Goal: Task Accomplishment & Management: Manage account settings

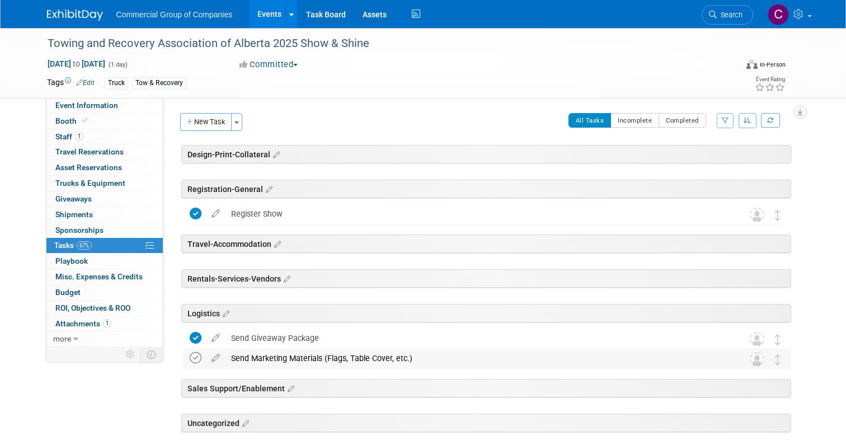
click at [194, 361] on icon at bounding box center [196, 358] width 12 height 12
click at [68, 20] on img at bounding box center [75, 15] width 56 height 11
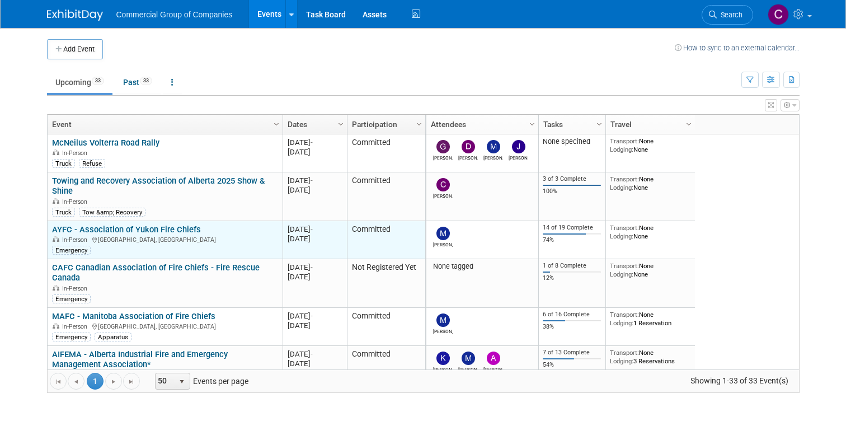
click at [143, 230] on link "AYFC - Association of Yukon Fire Chiefs" at bounding box center [126, 229] width 149 height 10
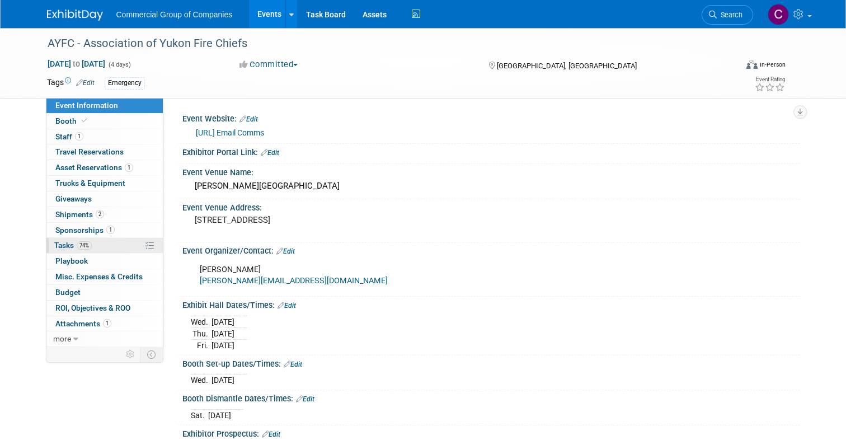
click at [89, 251] on link "74% Tasks 74%" at bounding box center [104, 245] width 116 height 15
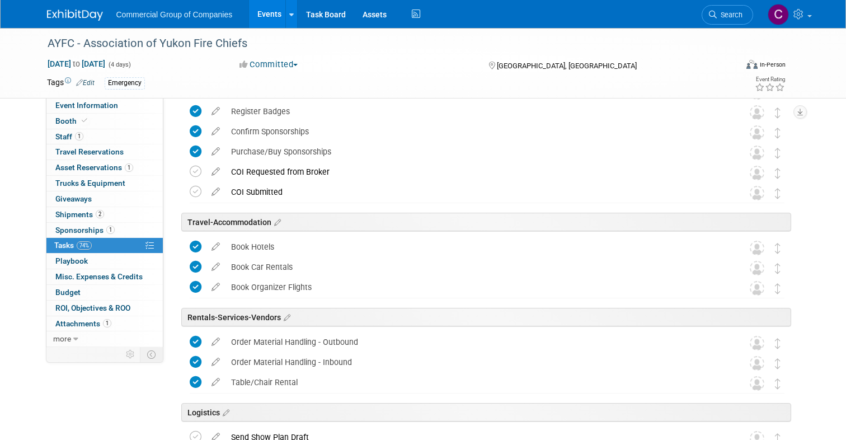
scroll to position [158, 0]
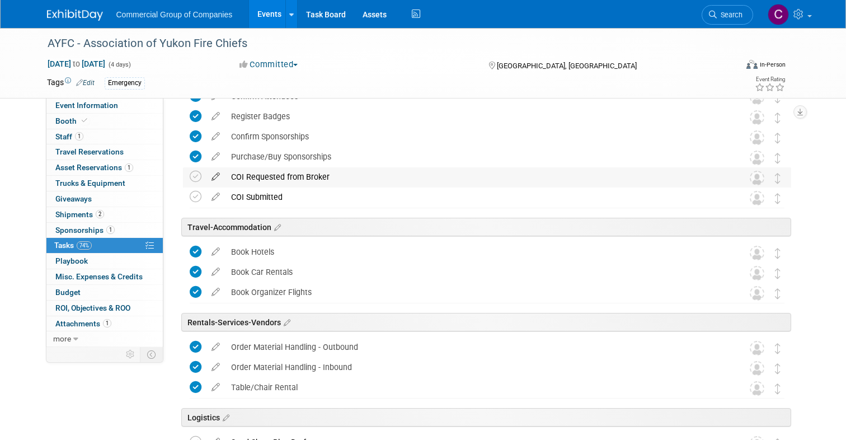
click at [214, 178] on icon at bounding box center [216, 174] width 20 height 14
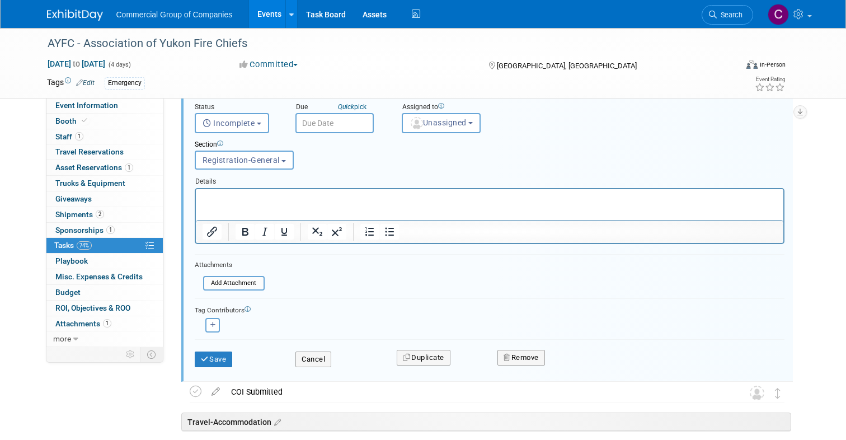
scroll to position [275, 0]
click at [529, 349] on button "Remove" at bounding box center [521, 357] width 48 height 16
click at [577, 371] on link "Yes" at bounding box center [584, 365] width 32 height 18
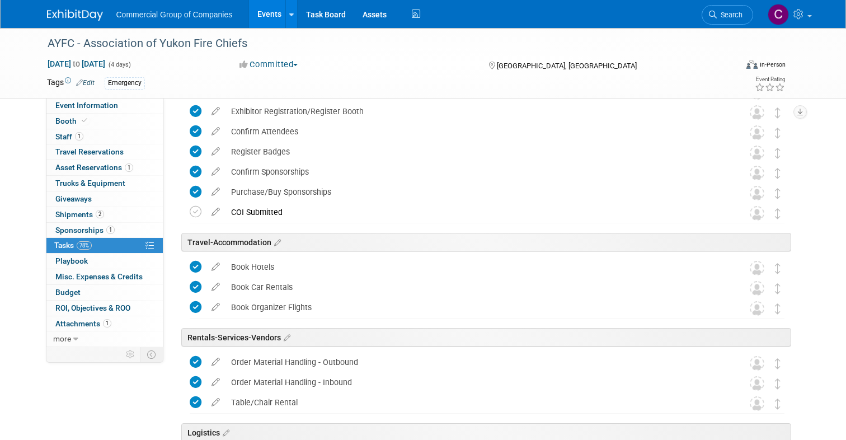
scroll to position [122, 0]
click at [210, 206] on icon at bounding box center [216, 210] width 20 height 14
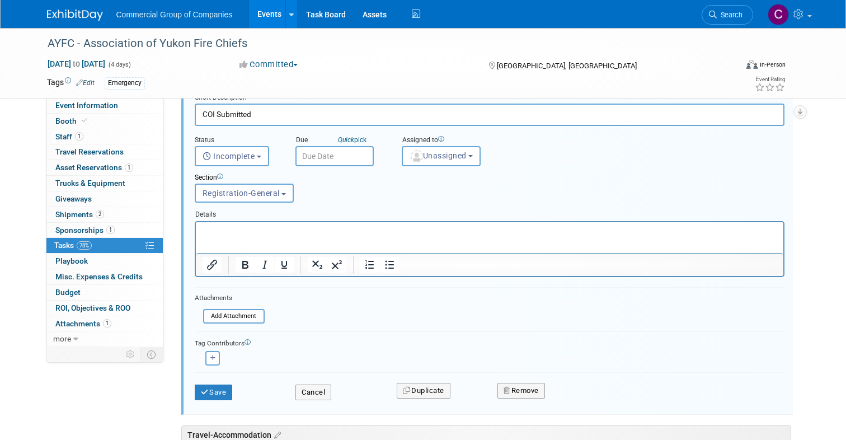
scroll to position [257, 0]
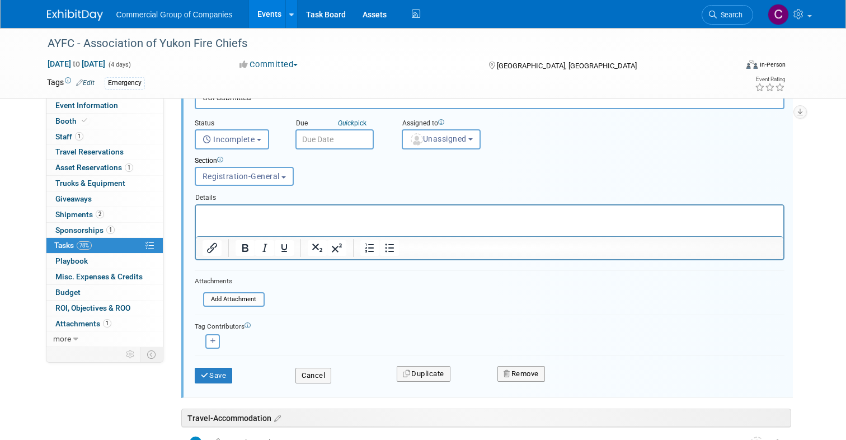
click at [540, 385] on div "Remove" at bounding box center [615, 373] width 253 height 26
click at [540, 382] on div "Remove" at bounding box center [615, 373] width 253 height 26
click at [539, 364] on div "Remove" at bounding box center [615, 373] width 253 height 26
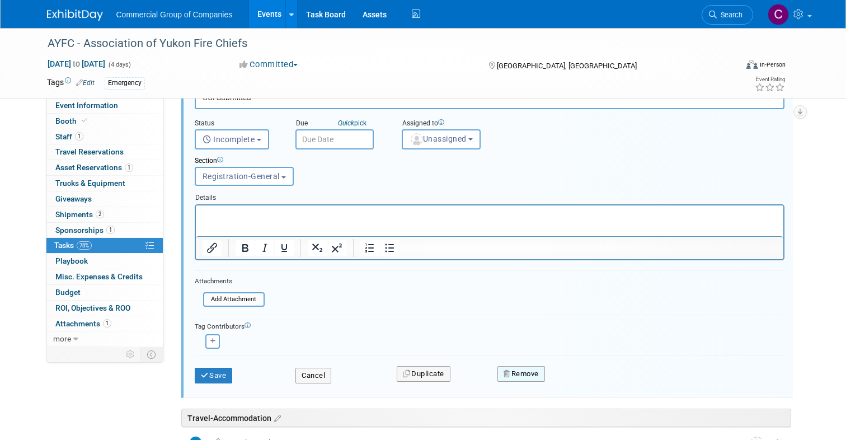
click at [526, 378] on button "Remove" at bounding box center [521, 374] width 48 height 16
click at [576, 377] on link "Yes" at bounding box center [584, 383] width 32 height 18
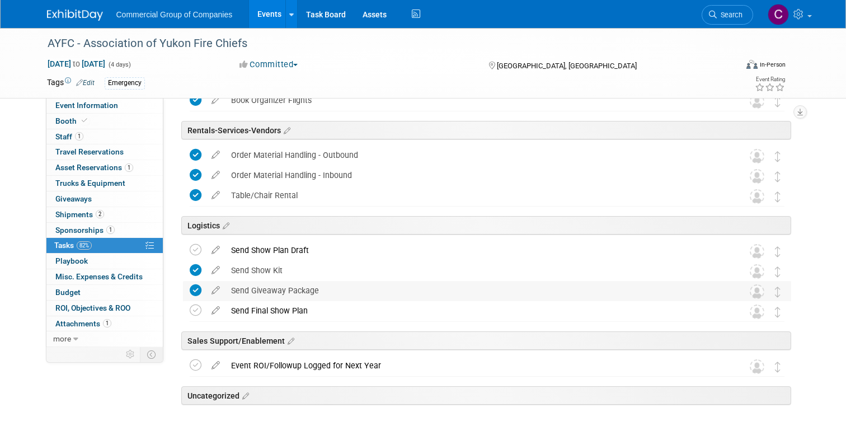
scroll to position [349, 0]
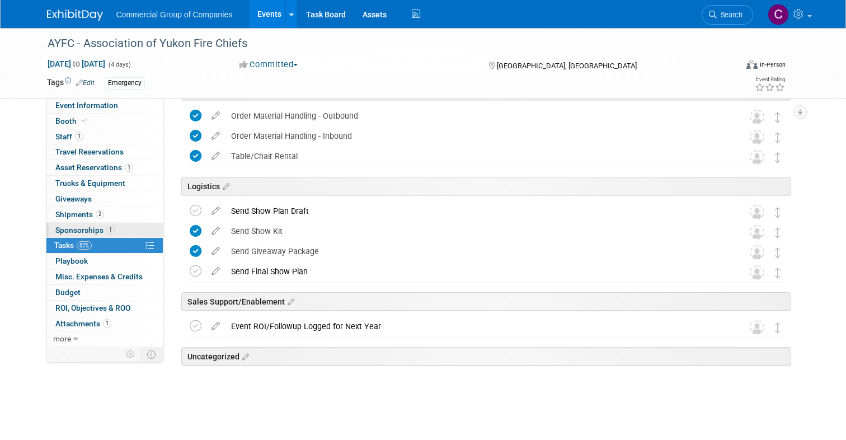
click at [105, 223] on link "1 Sponsorships 1" at bounding box center [104, 230] width 116 height 15
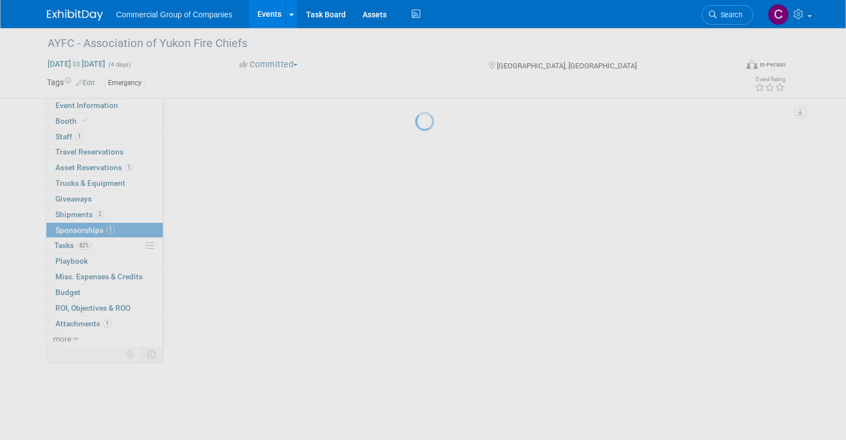
scroll to position [0, 0]
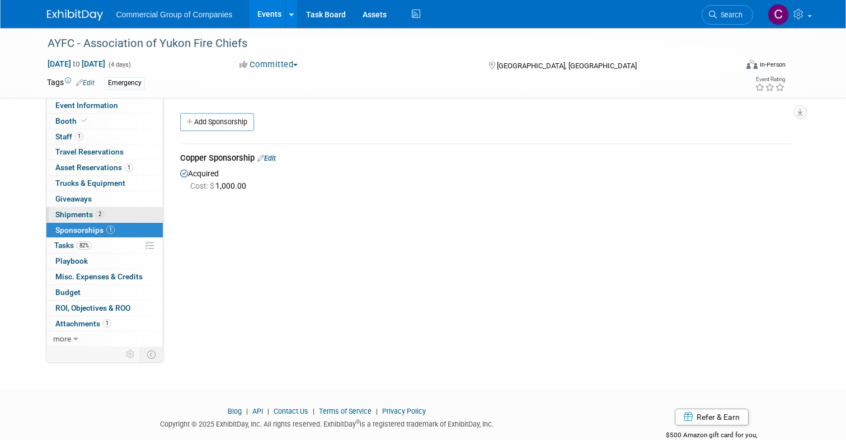
click at [109, 214] on link "2 Shipments 2" at bounding box center [104, 214] width 116 height 15
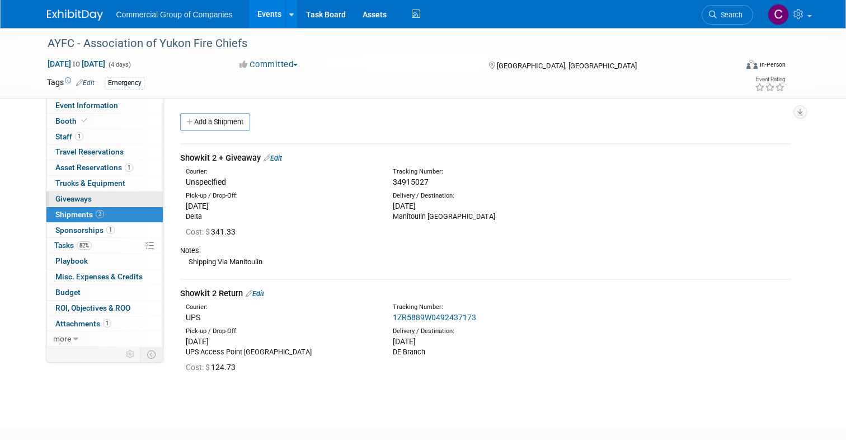
click at [111, 195] on link "0 Giveaways 0" at bounding box center [104, 198] width 116 height 15
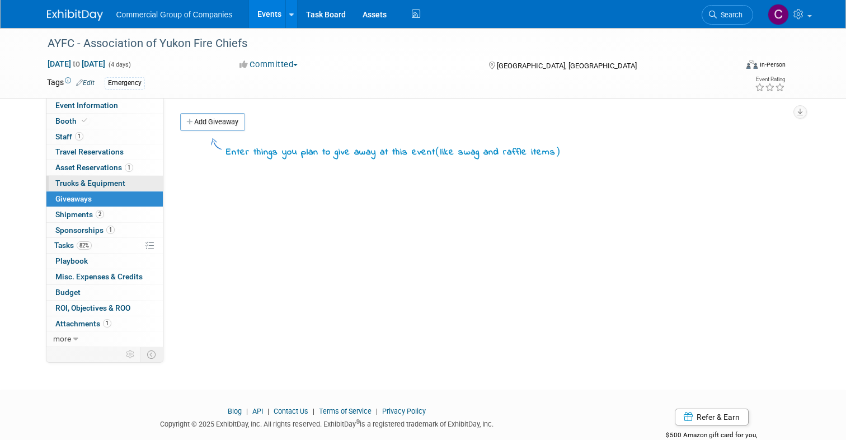
click at [119, 179] on span "Trucks & Equipment" at bounding box center [90, 182] width 70 height 9
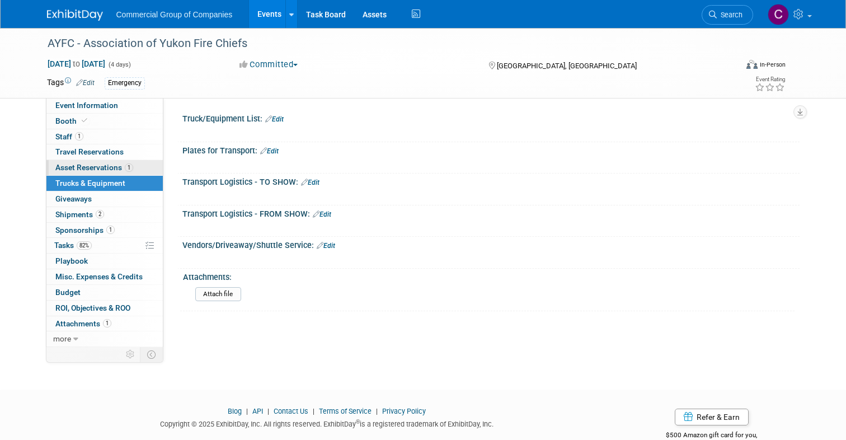
click at [128, 173] on link "1 Asset Reservations 1" at bounding box center [104, 167] width 116 height 15
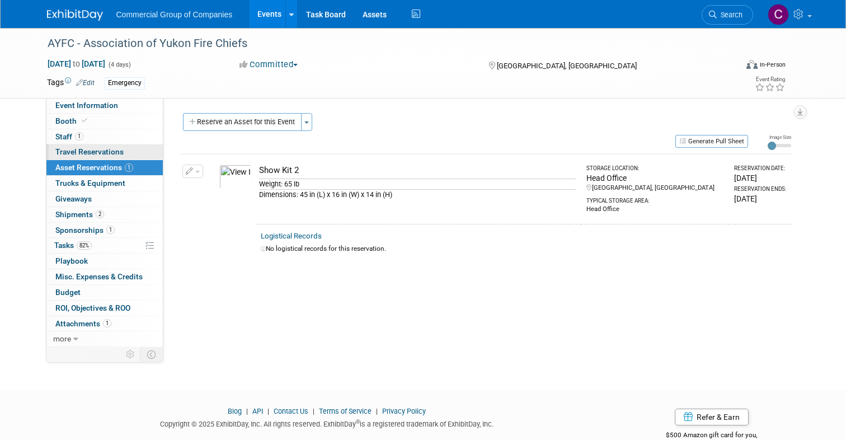
click at [133, 154] on link "0 Travel Reservations 0" at bounding box center [104, 151] width 116 height 15
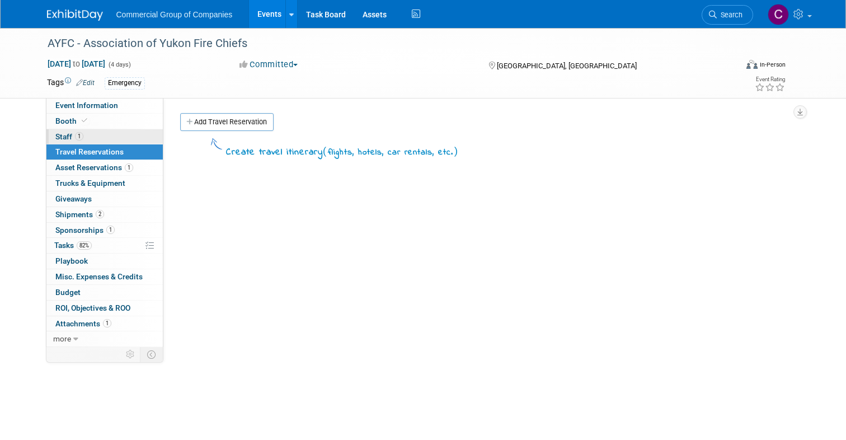
click at [114, 129] on link "1 Staff 1" at bounding box center [104, 136] width 116 height 15
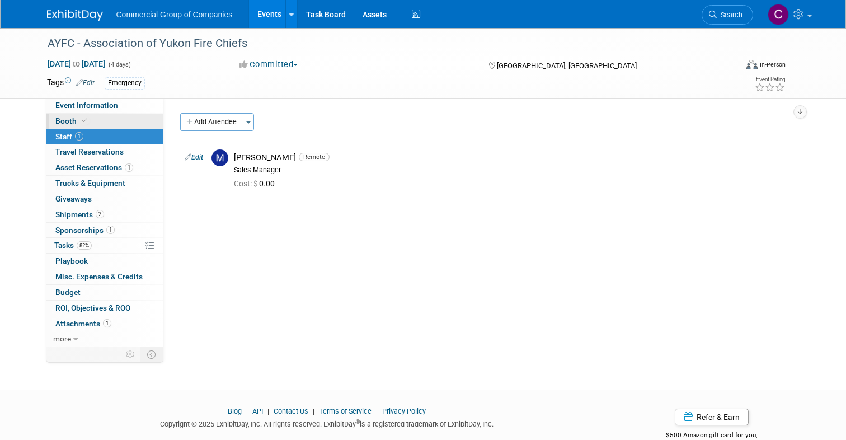
click at [121, 123] on link "Booth" at bounding box center [104, 121] width 116 height 15
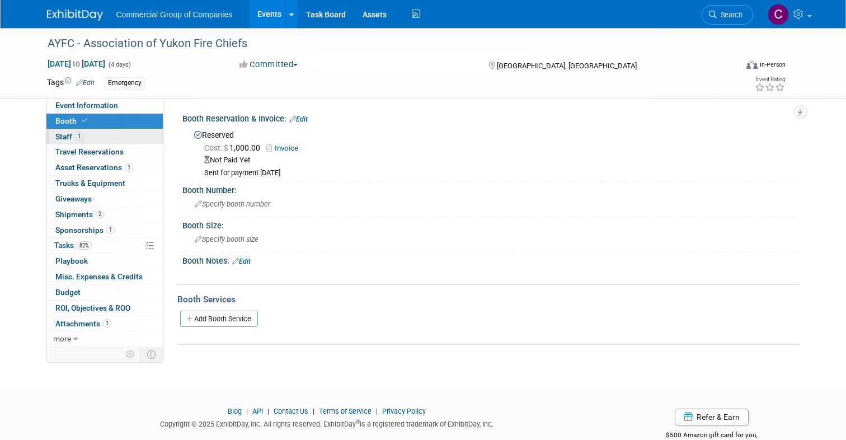
click at [114, 143] on link "1 Staff 1" at bounding box center [104, 136] width 116 height 15
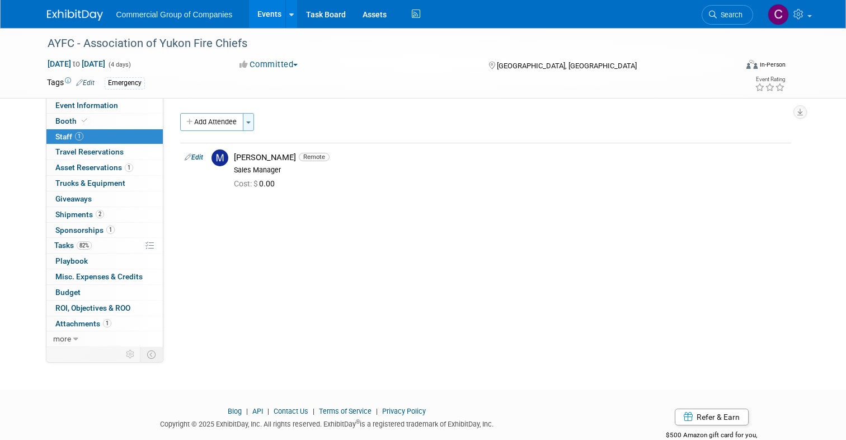
click at [248, 125] on button "Toggle Dropdown" at bounding box center [248, 122] width 11 height 18
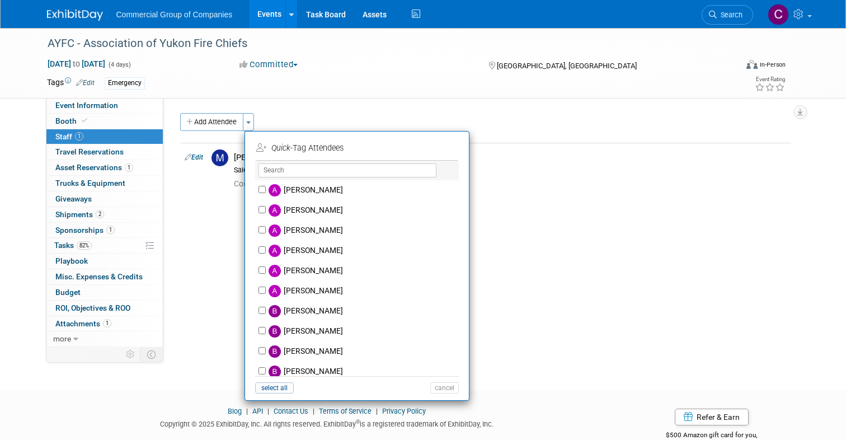
click at [289, 179] on div "X" at bounding box center [357, 171] width 204 height 20
click at [293, 175] on input "text" at bounding box center [347, 170] width 178 height 14
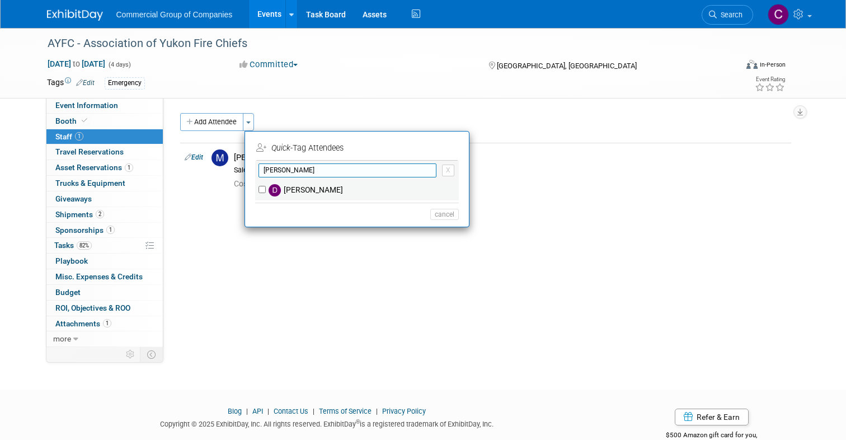
type input "darr"
click at [258, 185] on div "[PERSON_NAME]" at bounding box center [357, 190] width 204 height 20
click at [262, 186] on input "[PERSON_NAME]" at bounding box center [261, 189] width 7 height 7
checkbox input "true"
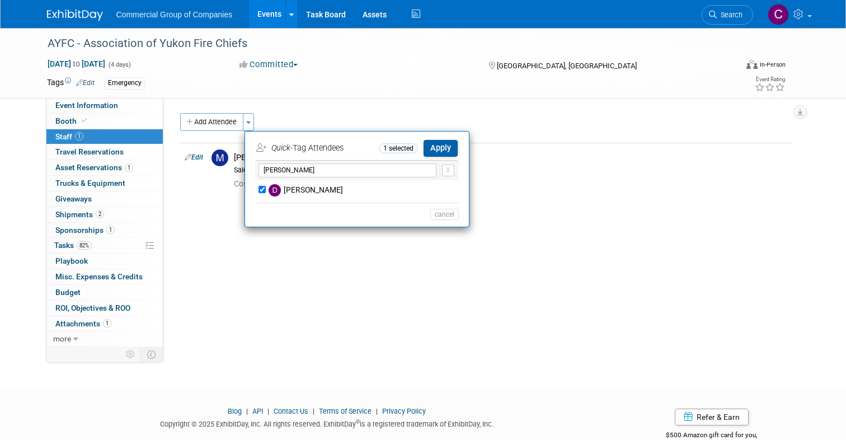
click at [438, 152] on button "Apply" at bounding box center [441, 148] width 34 height 16
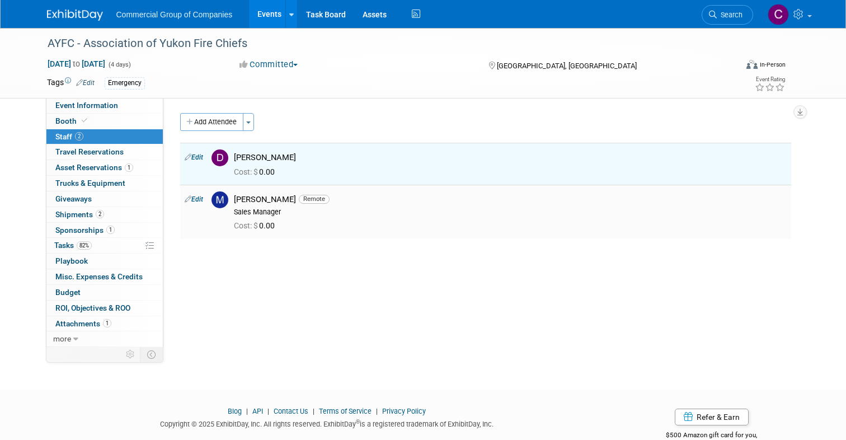
click at [195, 201] on link "Edit" at bounding box center [194, 199] width 18 height 8
select select "01a822c2-0698-4ca2-a0e6-c5e115ab567f"
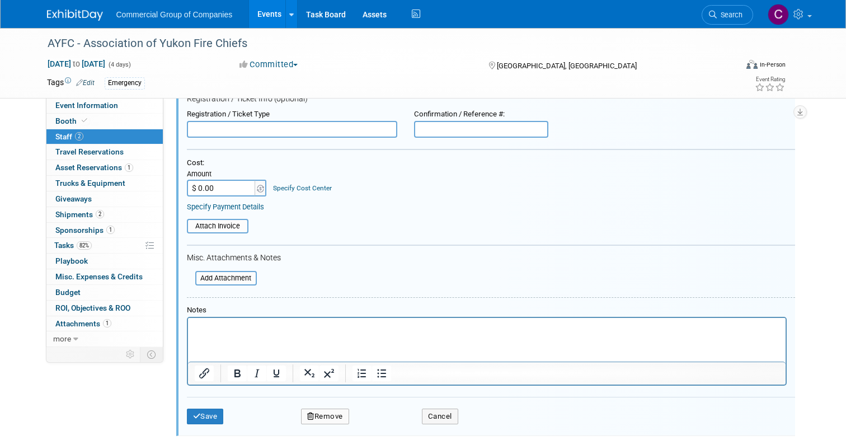
scroll to position [190, 0]
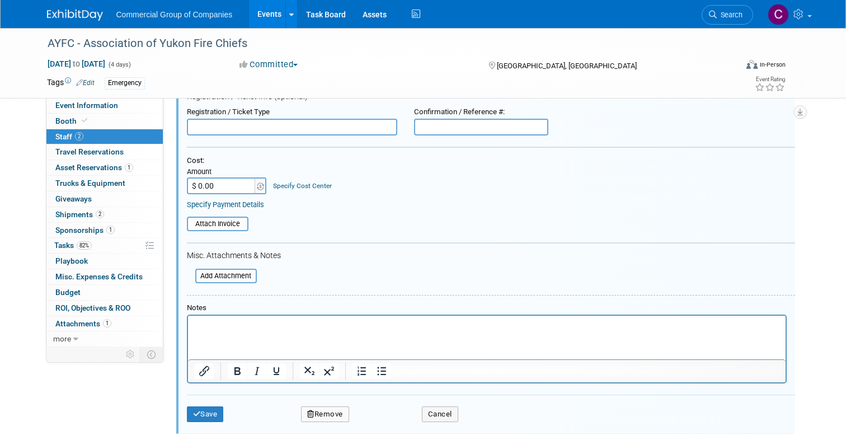
click at [328, 407] on button "Remove" at bounding box center [325, 414] width 48 height 16
click at [392, 428] on link "Yes" at bounding box center [386, 423] width 32 height 18
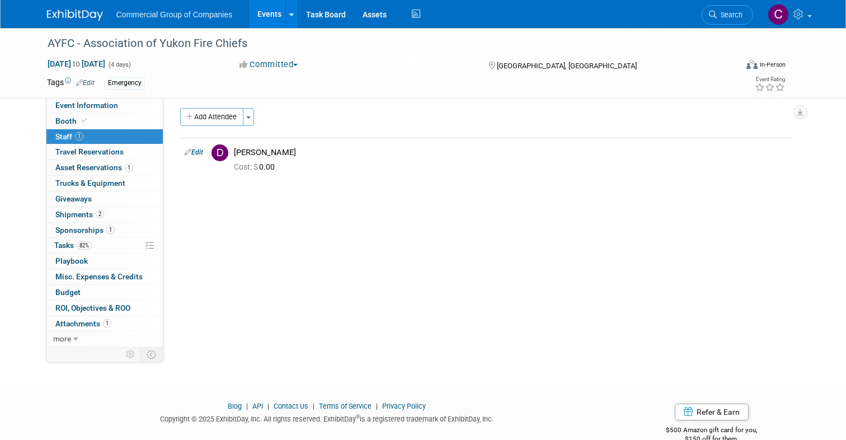
scroll to position [0, 0]
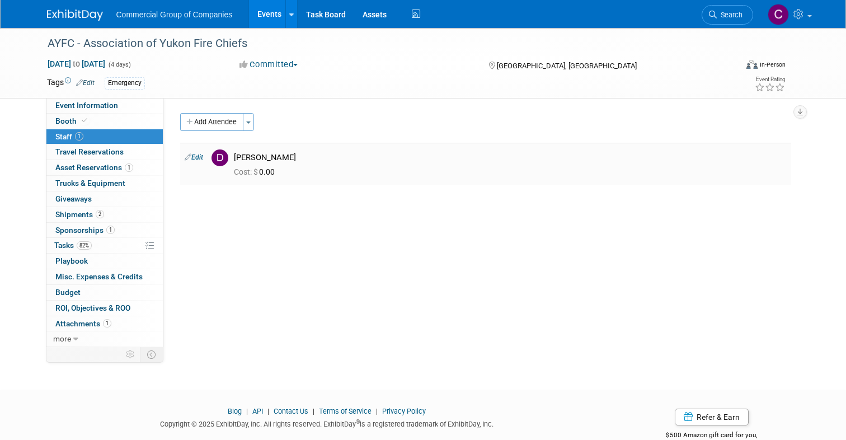
click at [197, 153] on link "Edit" at bounding box center [194, 157] width 18 height 8
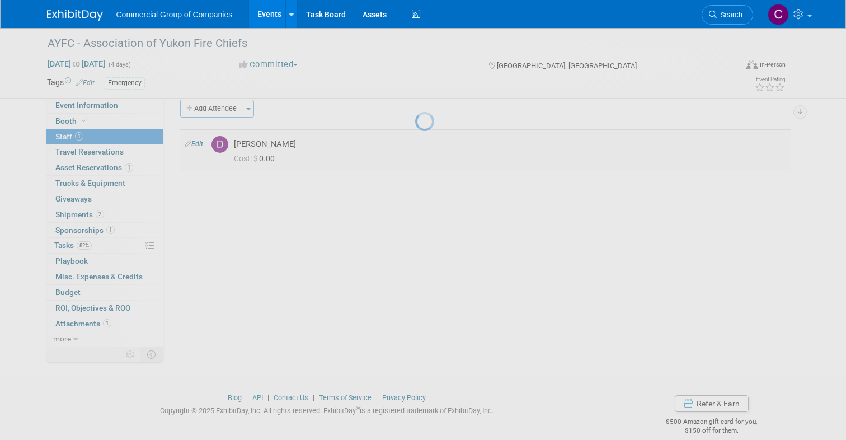
select select "a354cfc9-76cf-4b20-bf93-86690382cad4"
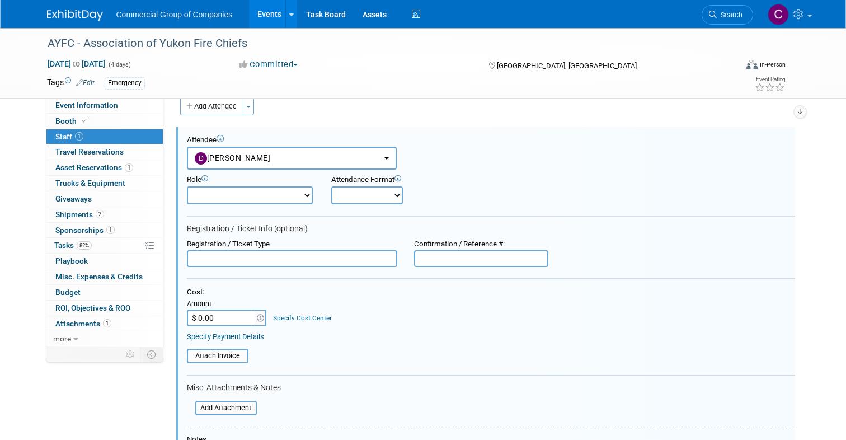
click at [250, 198] on select "Branch Manager Branch Staff Member Dealer Principal Demonstrator Event Owner Ho…" at bounding box center [250, 195] width 126 height 18
select select "4"
click at [352, 197] on select "Onsite Remote" at bounding box center [367, 195] width 72 height 18
select select "1"
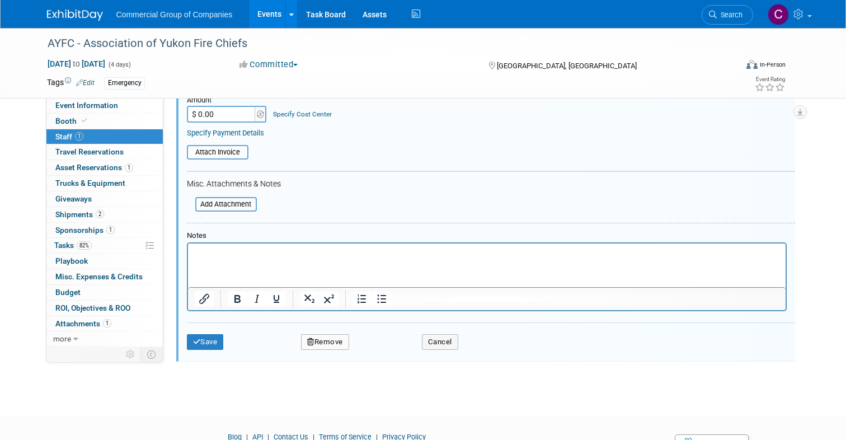
scroll to position [230, 0]
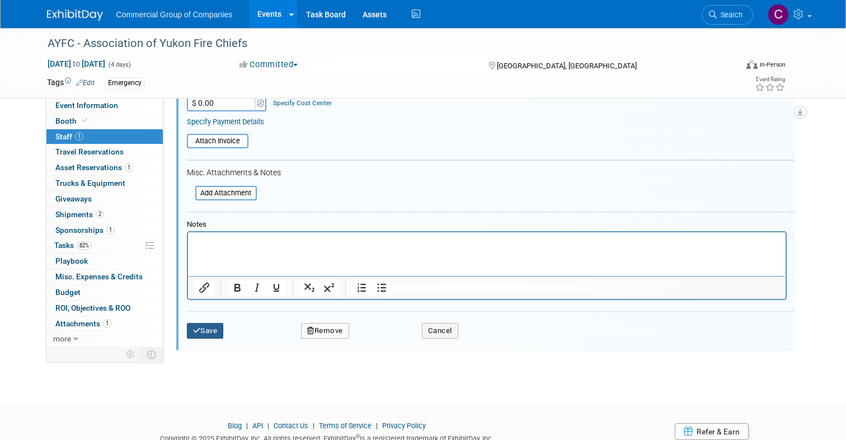
click at [210, 329] on button "Save" at bounding box center [205, 331] width 37 height 16
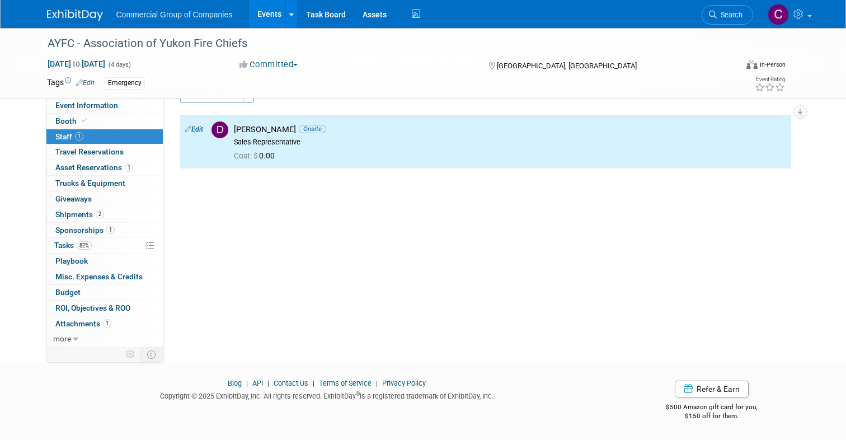
scroll to position [0, 0]
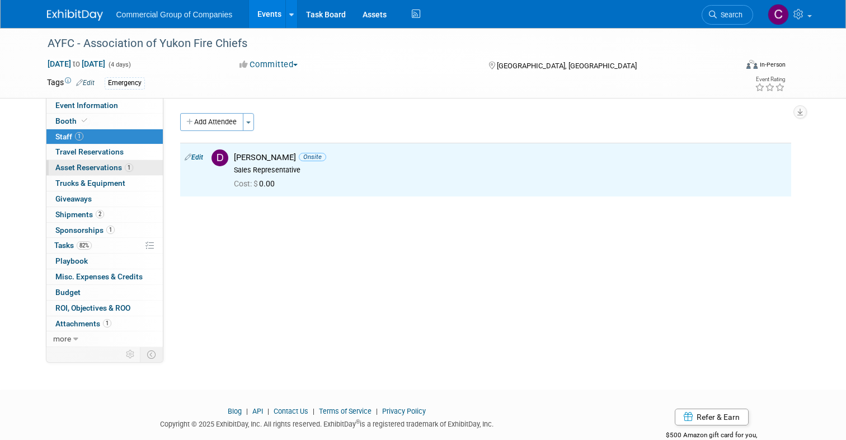
click at [104, 171] on span "Asset Reservations 1" at bounding box center [94, 167] width 78 height 9
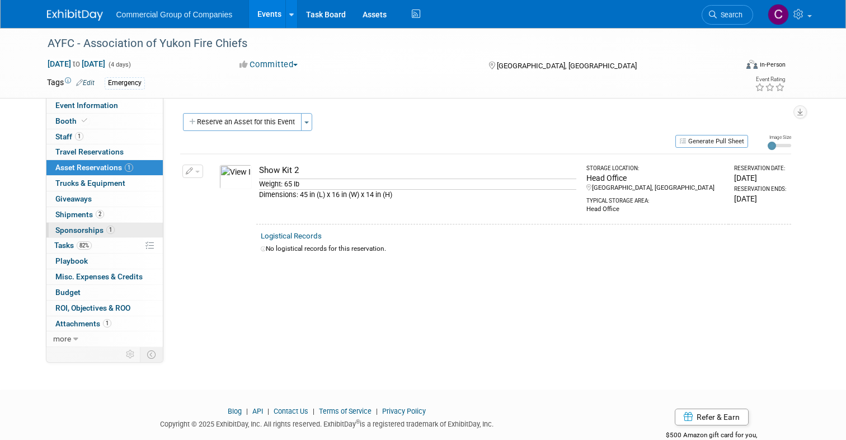
click at [107, 223] on link "1 Sponsorships 1" at bounding box center [104, 230] width 116 height 15
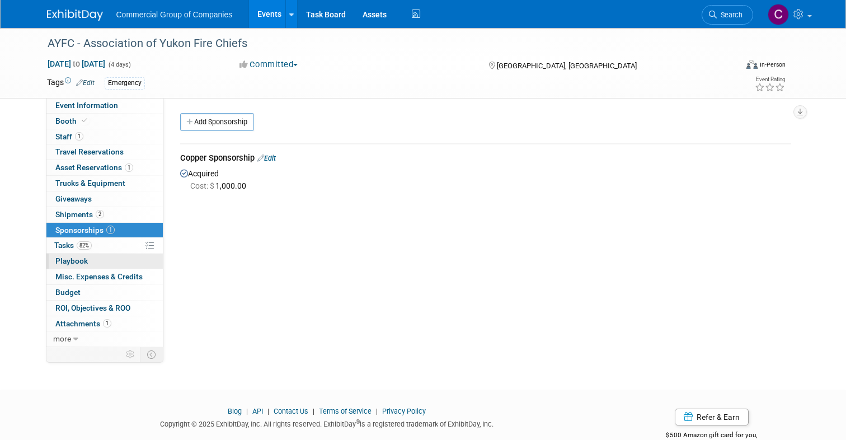
click at [100, 253] on div "Event Information Event Info Booth Booth 1 Staff 1 Staff 0 Travel Reservations …" at bounding box center [104, 222] width 117 height 249
click at [114, 96] on div "AYFC - Association of Yukon Fire Chiefs Aug 20, 2025 to Aug 23, 2025 (4 days) A…" at bounding box center [423, 63] width 769 height 70
click at [114, 109] on span "Event Information" at bounding box center [86, 105] width 63 height 9
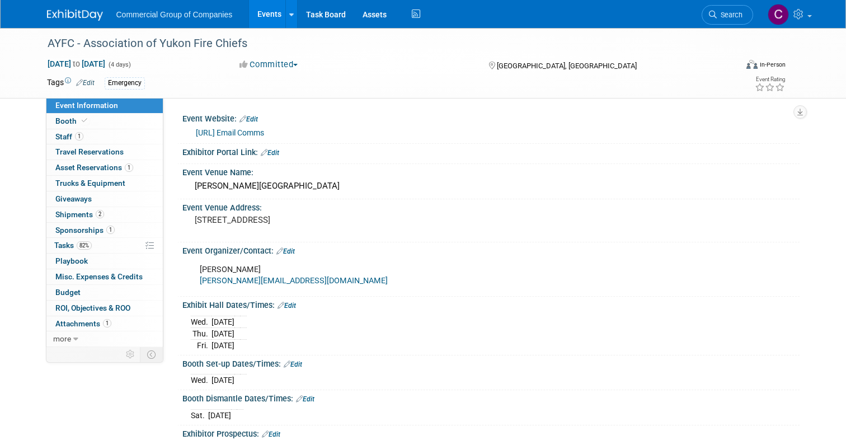
click at [86, 20] on img at bounding box center [75, 15] width 56 height 11
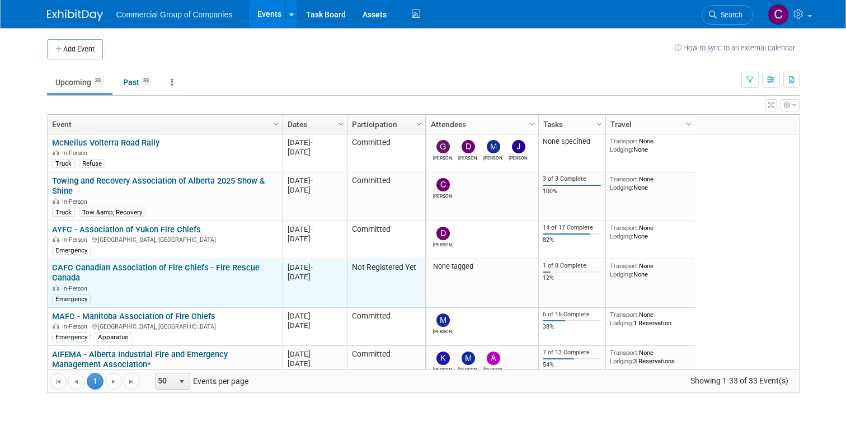
click at [146, 265] on link "CAFC Canadian Association of Fire Chiefs - Fire Rescue Canada" at bounding box center [156, 272] width 208 height 21
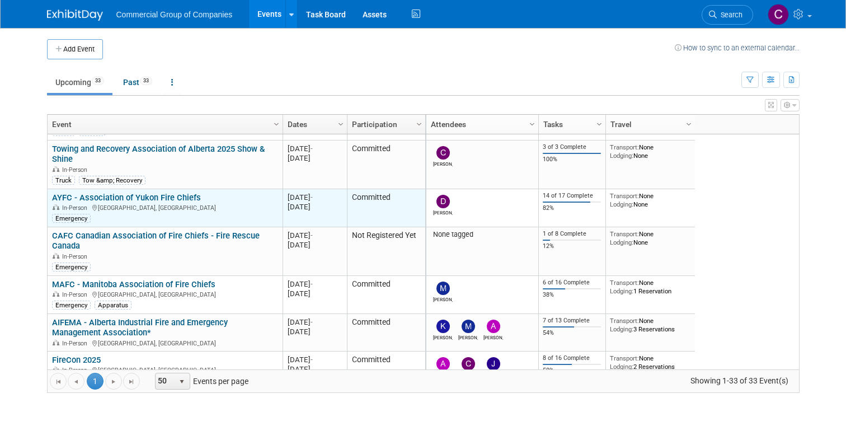
scroll to position [59, 0]
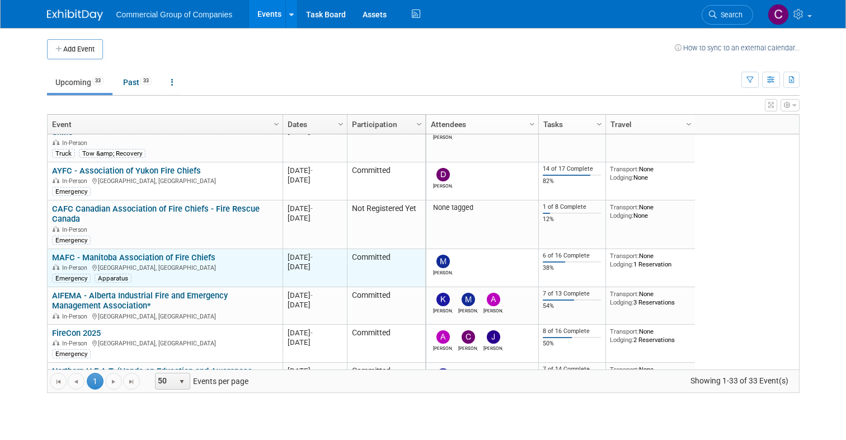
click at [124, 259] on link "MAFC - Manitoba Association of Fire Chiefs" at bounding box center [133, 257] width 163 height 10
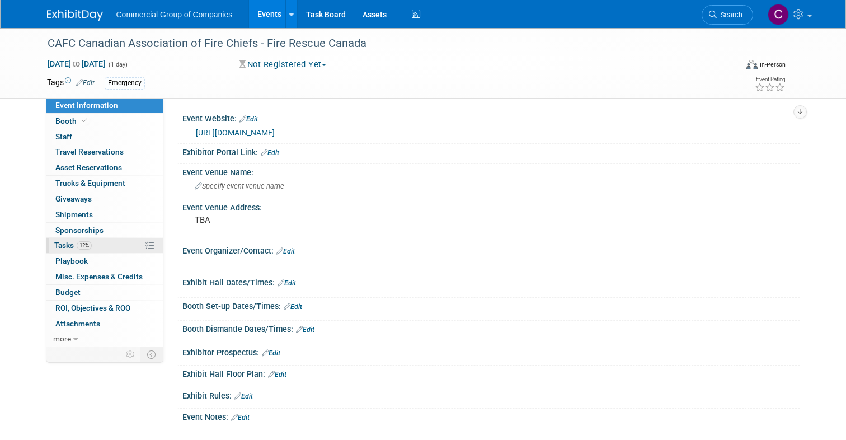
click at [90, 242] on span "12%" at bounding box center [84, 245] width 15 height 8
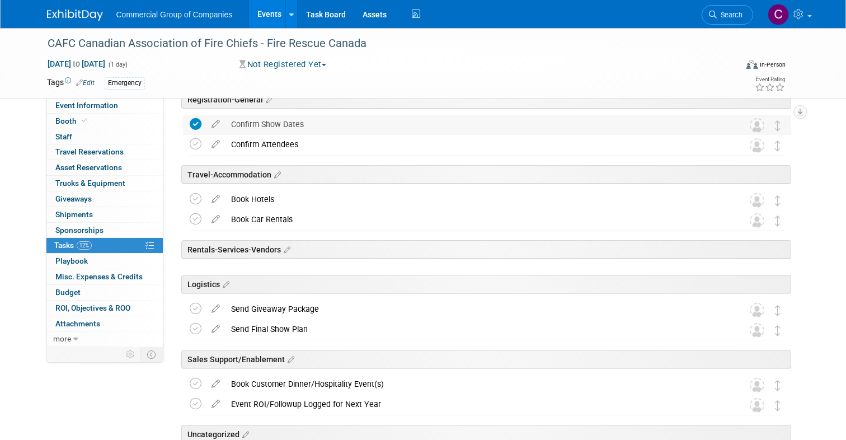
scroll to position [83, 0]
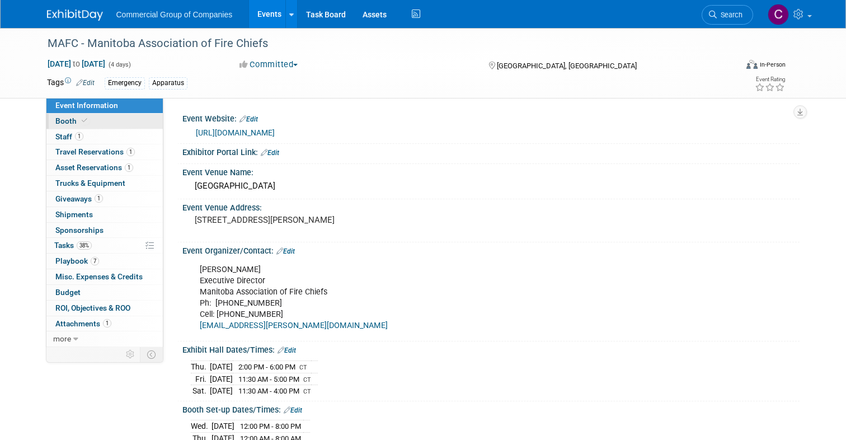
click at [95, 128] on link "Booth" at bounding box center [104, 121] width 116 height 15
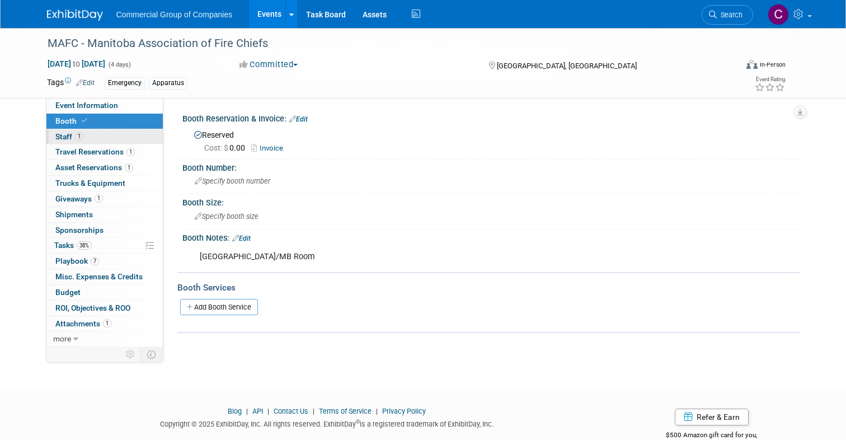
click at [95, 135] on link "1 Staff 1" at bounding box center [104, 136] width 116 height 15
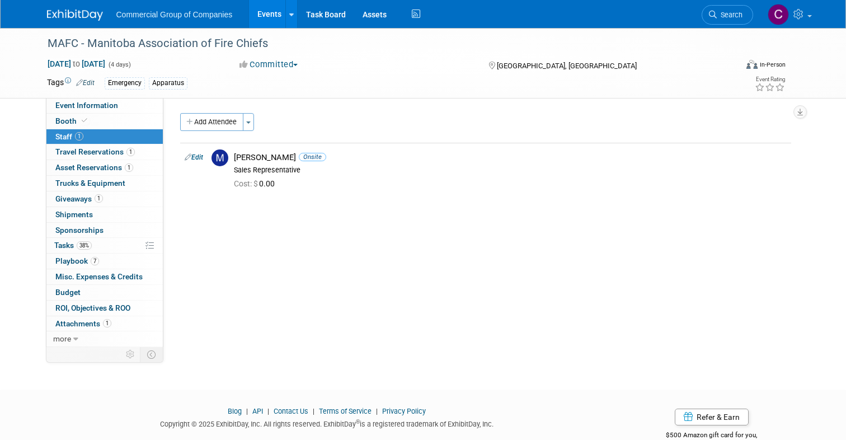
click at [94, 138] on link "1 Staff 1" at bounding box center [104, 136] width 116 height 15
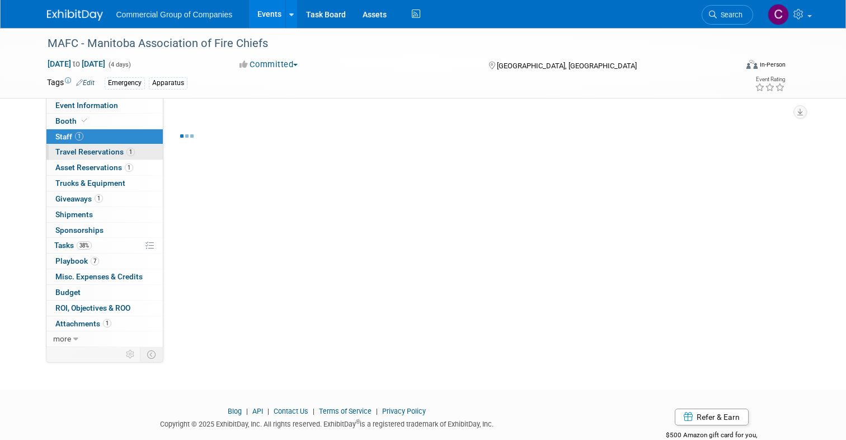
click at [94, 149] on span "Travel Reservations 1" at bounding box center [94, 151] width 79 height 9
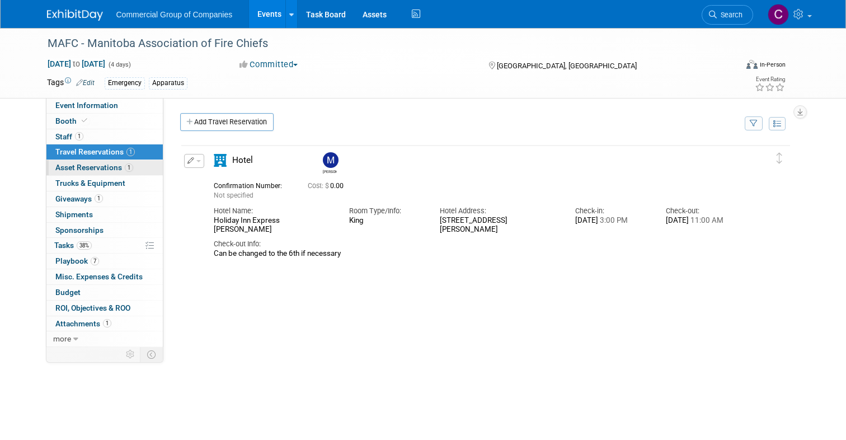
click at [92, 162] on link "1 Asset Reservations 1" at bounding box center [104, 167] width 116 height 15
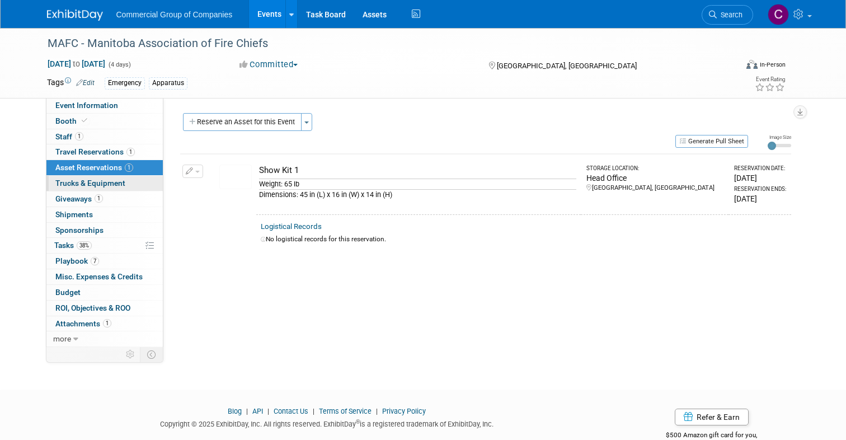
click at [83, 183] on span "Trucks & Equipment" at bounding box center [90, 182] width 70 height 9
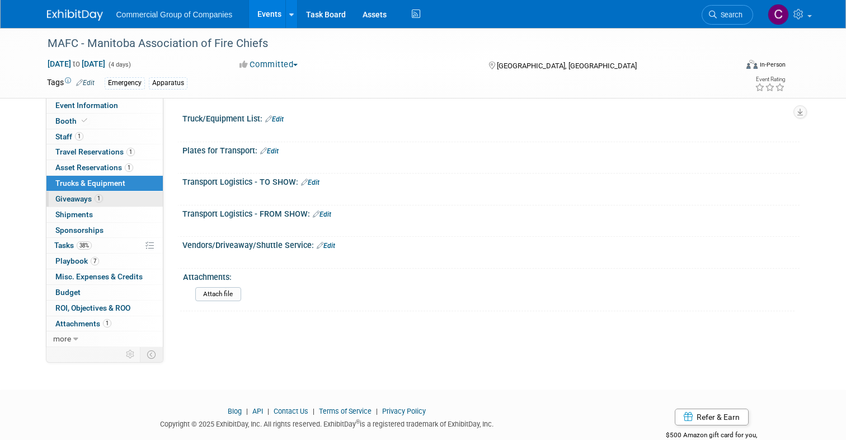
click at [78, 200] on span "Giveaways 1" at bounding box center [79, 198] width 48 height 9
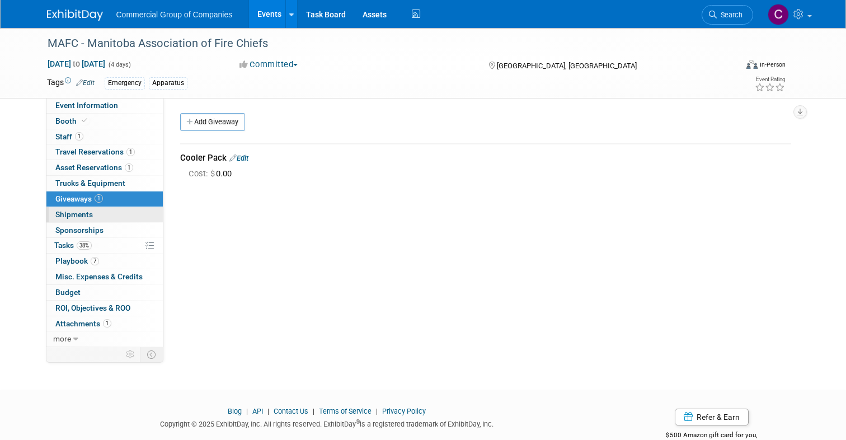
click at [74, 213] on span "Shipments 0" at bounding box center [73, 214] width 37 height 9
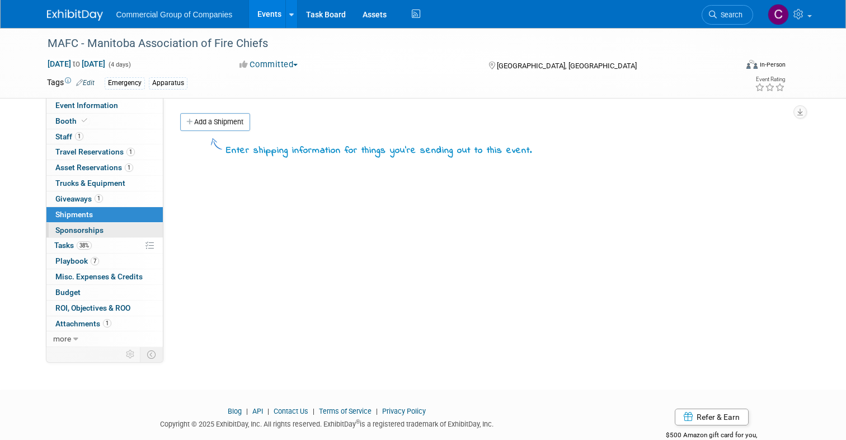
click at [70, 234] on span "Sponsorships 0" at bounding box center [79, 229] width 48 height 9
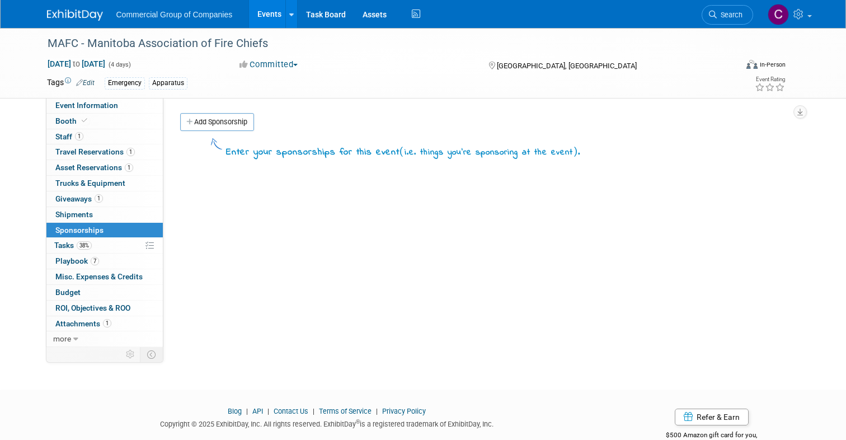
click at [70, 244] on span "Tasks 38%" at bounding box center [72, 245] width 37 height 9
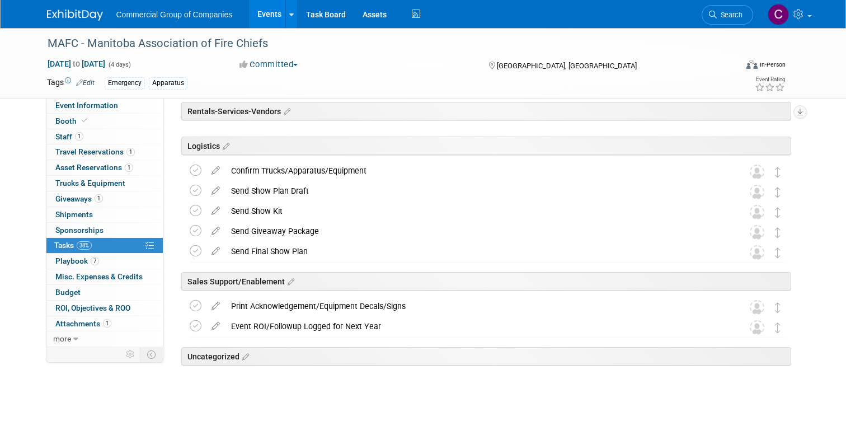
scroll to position [319, 0]
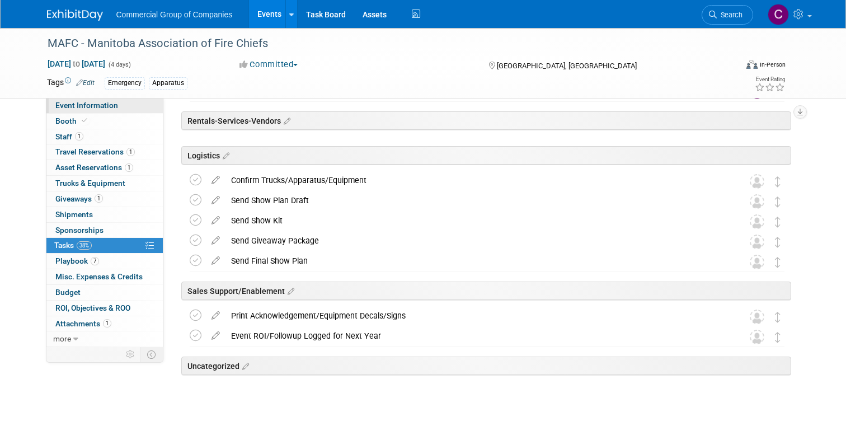
click at [112, 106] on span "Event Information" at bounding box center [86, 105] width 63 height 9
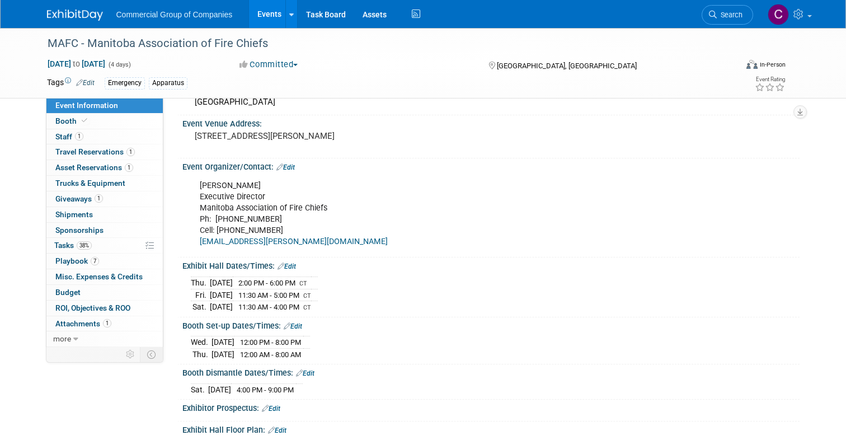
scroll to position [95, 0]
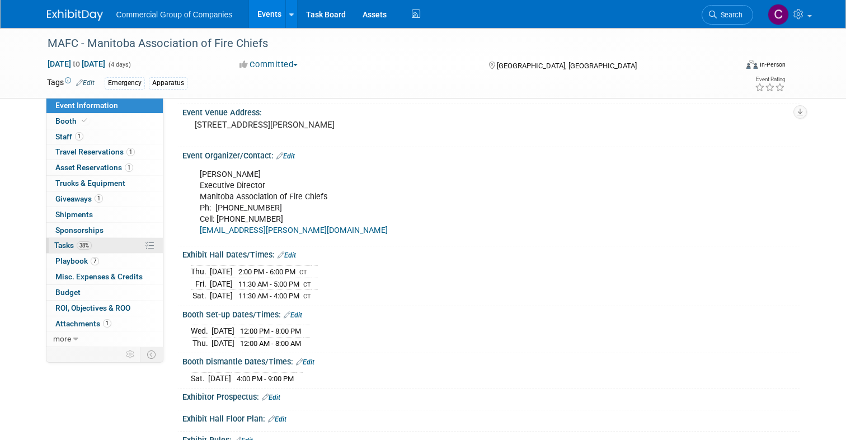
click at [121, 241] on link "38% Tasks 38%" at bounding box center [104, 245] width 116 height 15
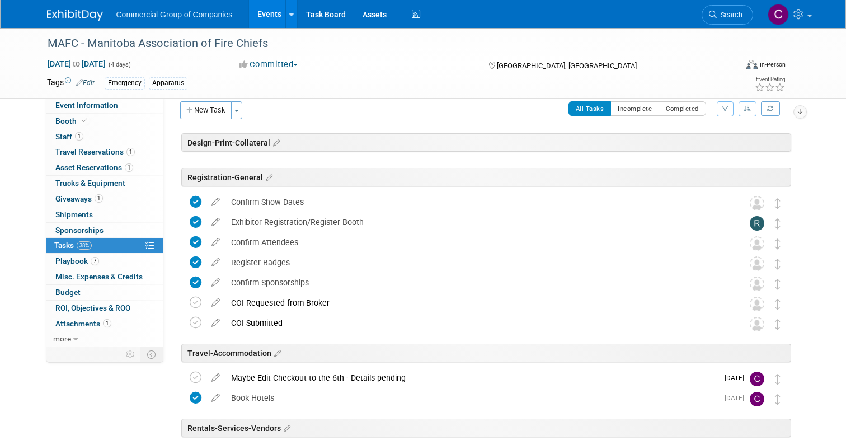
scroll to position [0, 0]
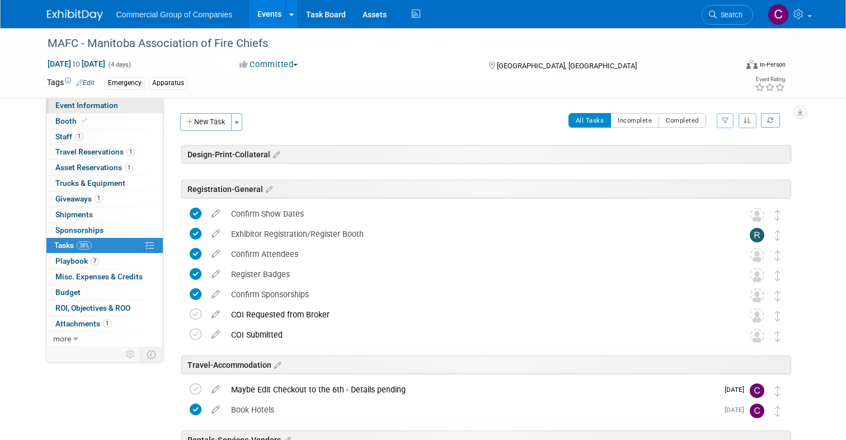
click at [83, 106] on span "Event Information" at bounding box center [86, 105] width 63 height 9
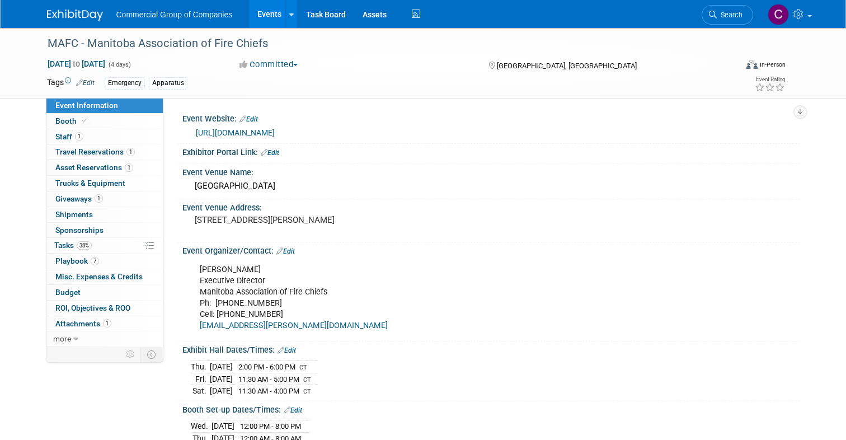
click at [272, 134] on link "https://mafc.ca/conferences/" at bounding box center [235, 132] width 79 height 9
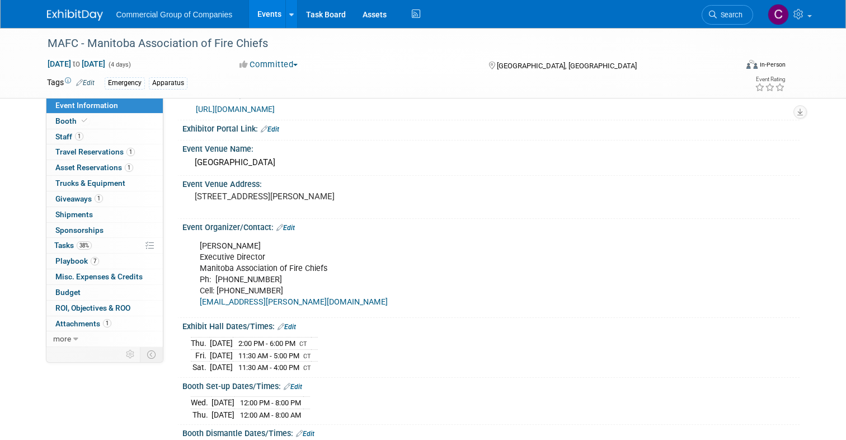
scroll to position [37, 0]
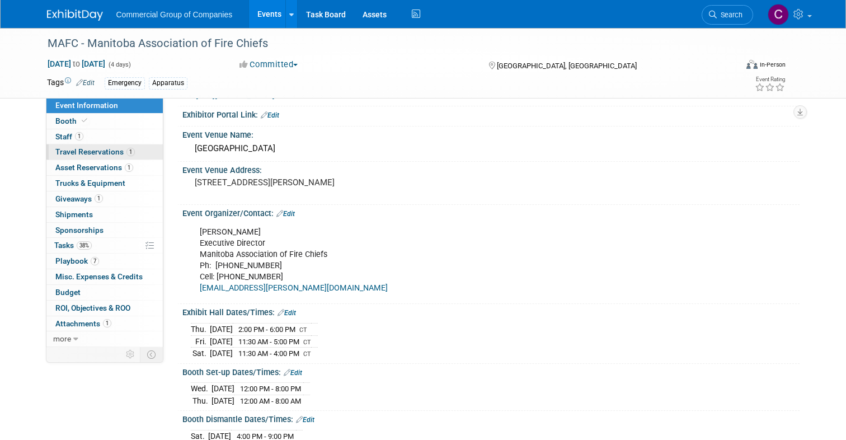
click at [121, 152] on span "Travel Reservations 1" at bounding box center [94, 151] width 79 height 9
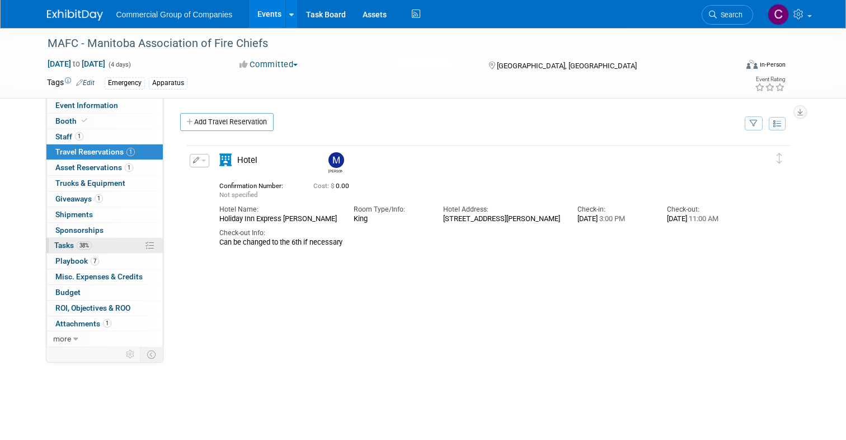
click at [88, 242] on span "38%" at bounding box center [84, 245] width 15 height 8
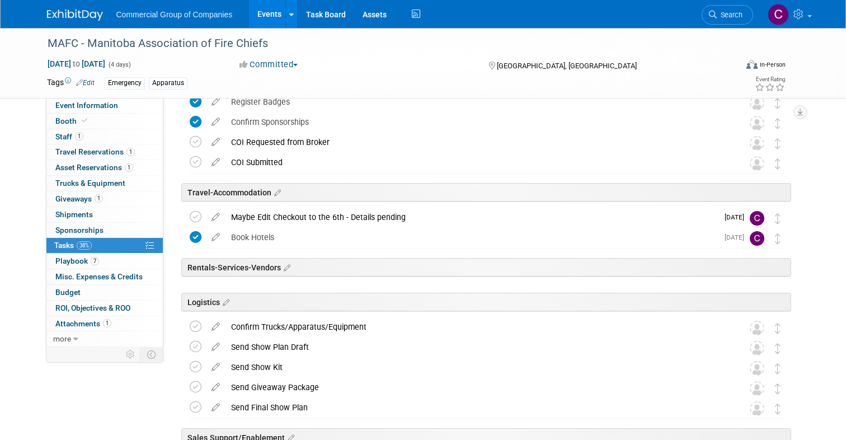
scroll to position [197, 0]
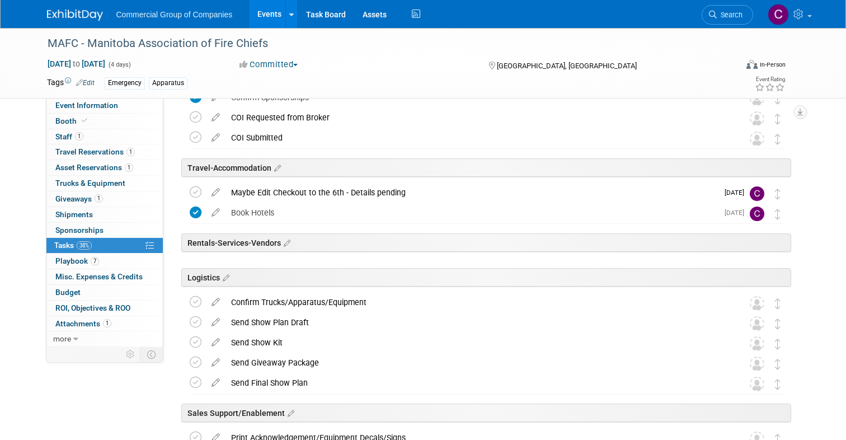
click at [81, 7] on link at bounding box center [81, 9] width 69 height 9
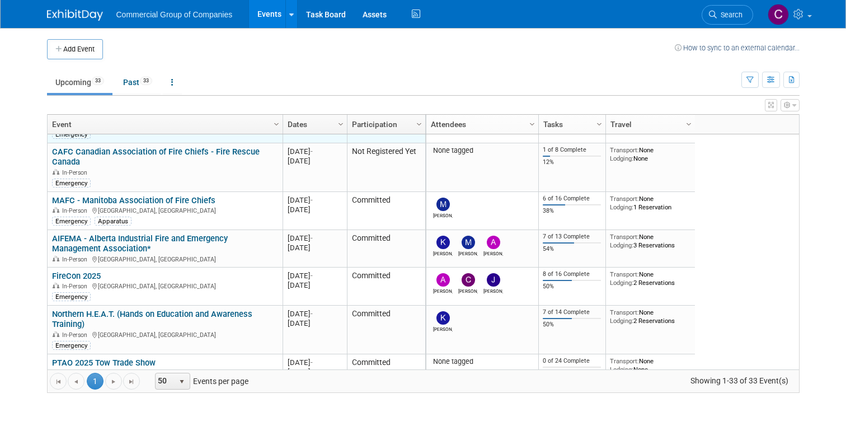
scroll to position [124, 0]
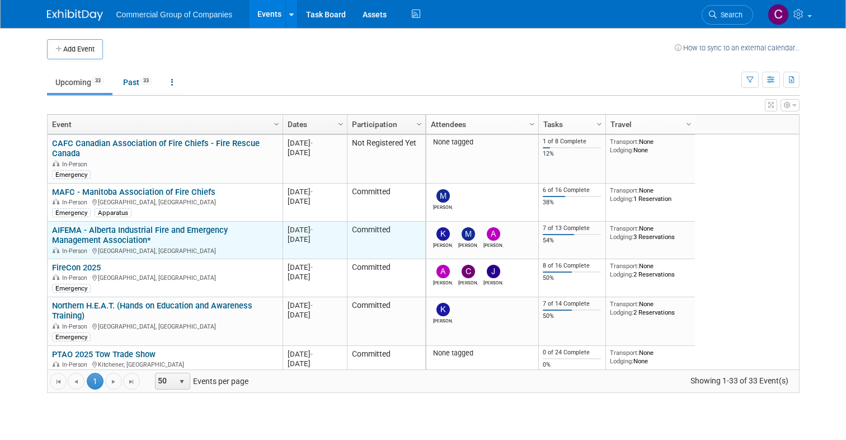
click at [228, 229] on link "AIFEMA - Alberta Industrial Fire and Emergency Management Association*" at bounding box center [140, 235] width 176 height 21
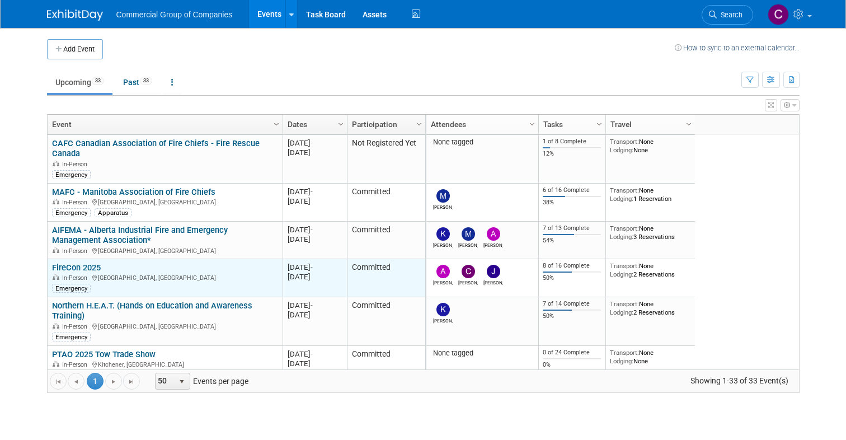
click at [90, 270] on link "FireCon 2025" at bounding box center [76, 267] width 49 height 10
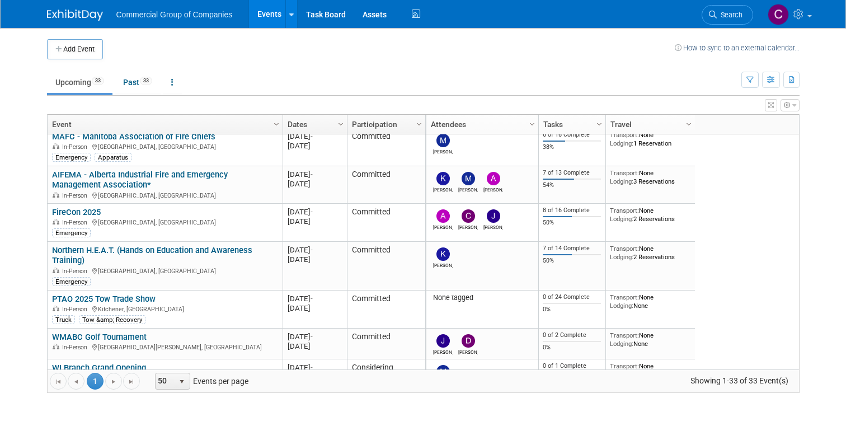
scroll to position [203, 0]
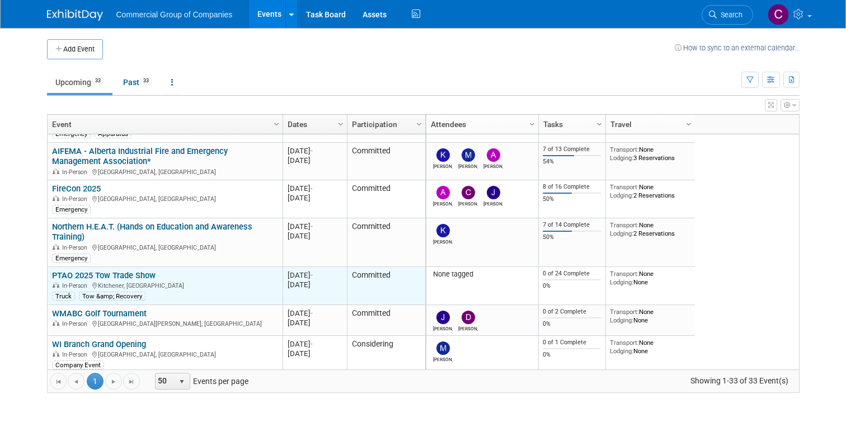
click at [133, 274] on link "PTAO 2025 Tow Trade Show" at bounding box center [103, 275] width 103 height 10
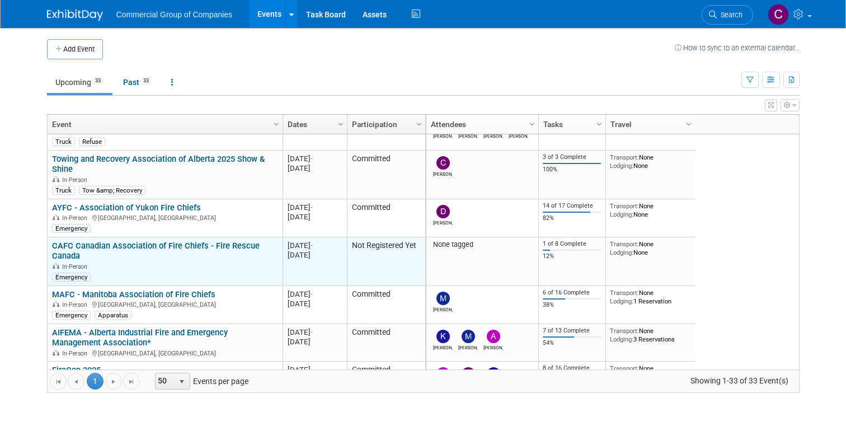
scroll to position [30, 0]
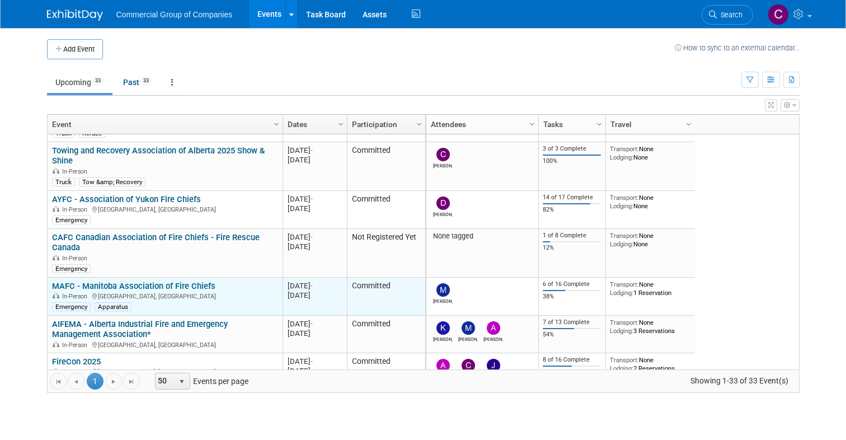
click at [128, 284] on link "MAFC - Manitoba Association of Fire Chiefs" at bounding box center [133, 286] width 163 height 10
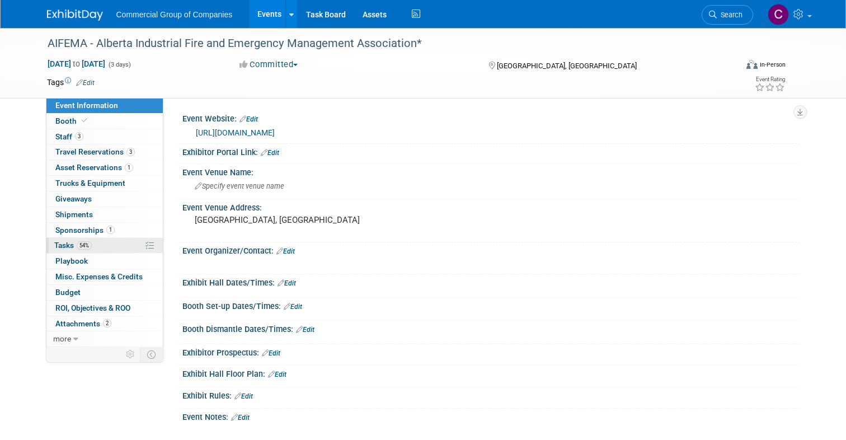
click at [98, 249] on link "54% Tasks 54%" at bounding box center [104, 245] width 116 height 15
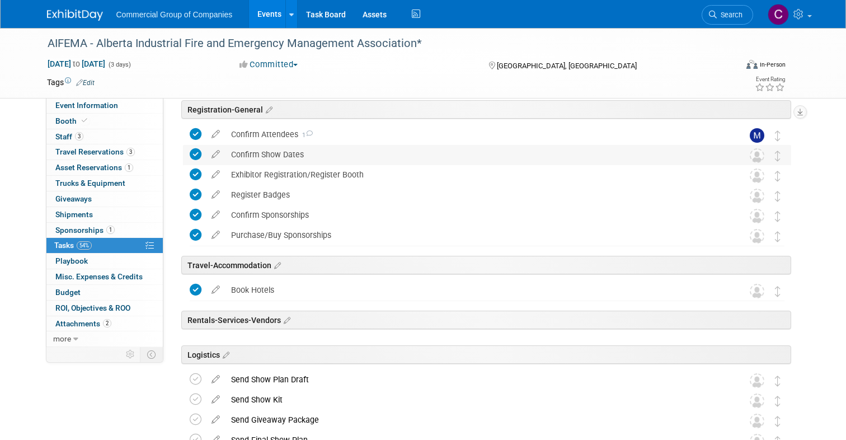
scroll to position [80, 0]
click at [360, 131] on div "Confirm Attendees 1" at bounding box center [476, 133] width 502 height 19
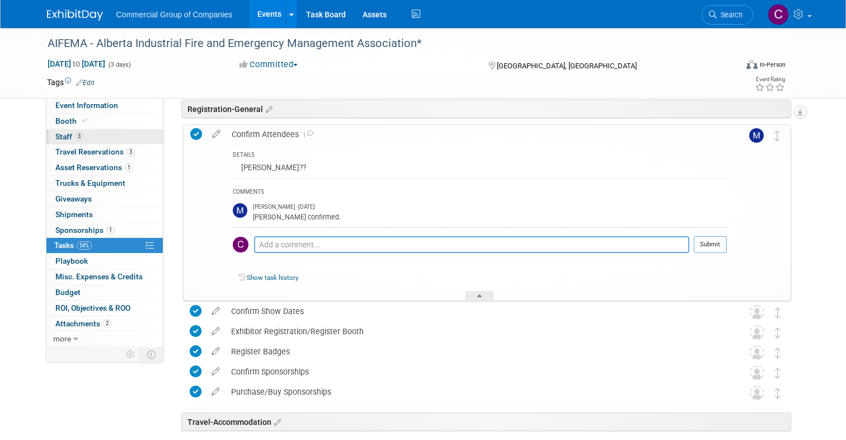
click at [118, 133] on link "3 Staff 3" at bounding box center [104, 136] width 116 height 15
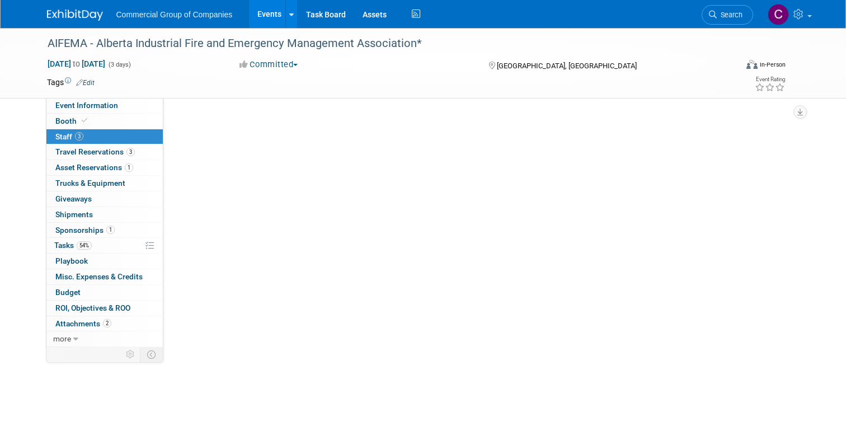
scroll to position [0, 0]
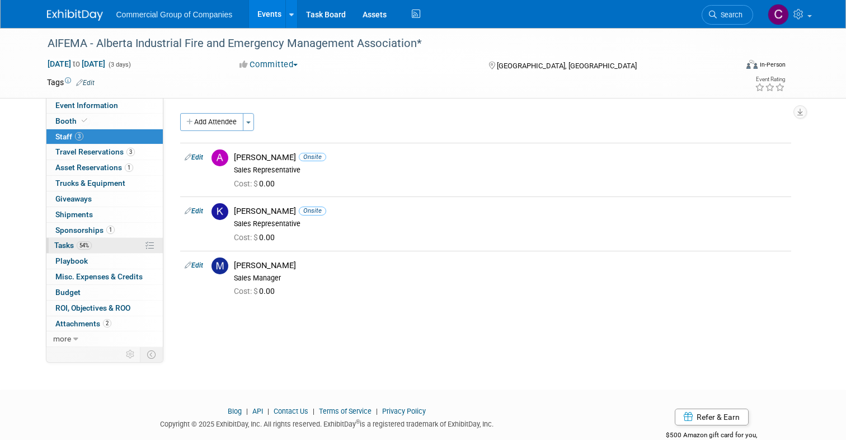
click at [77, 250] on link "54% Tasks 54%" at bounding box center [104, 245] width 116 height 15
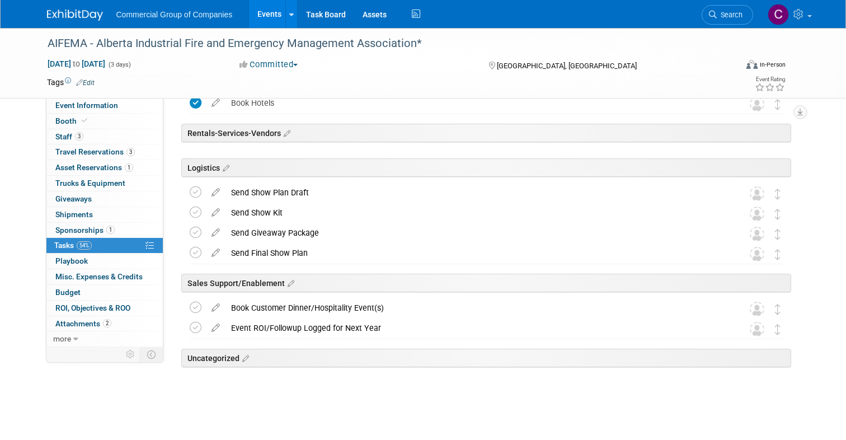
scroll to position [268, 0]
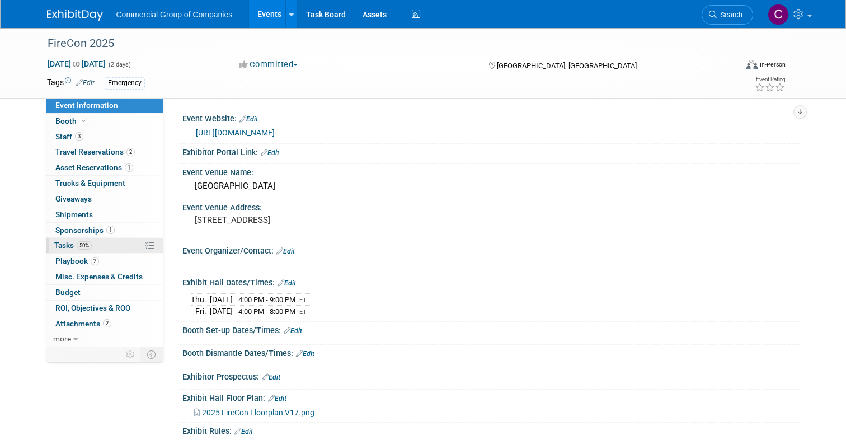
click at [97, 248] on link "50% Tasks 50%" at bounding box center [104, 245] width 116 height 15
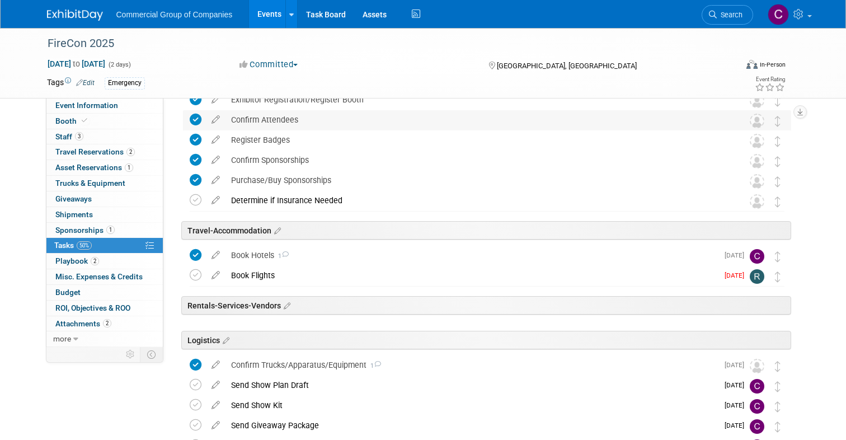
scroll to position [143, 0]
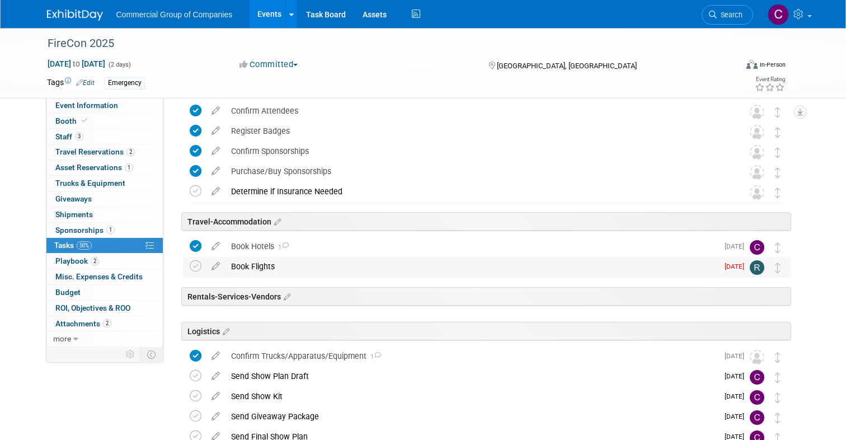
click at [451, 266] on div "Book Flights" at bounding box center [471, 266] width 492 height 19
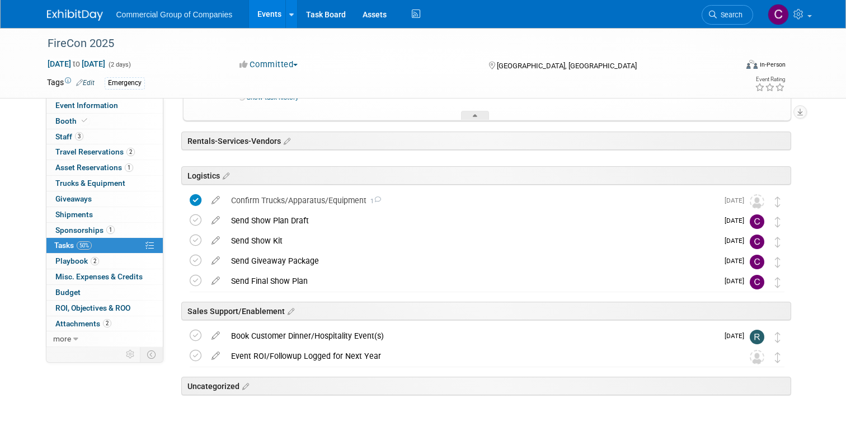
scroll to position [384, 0]
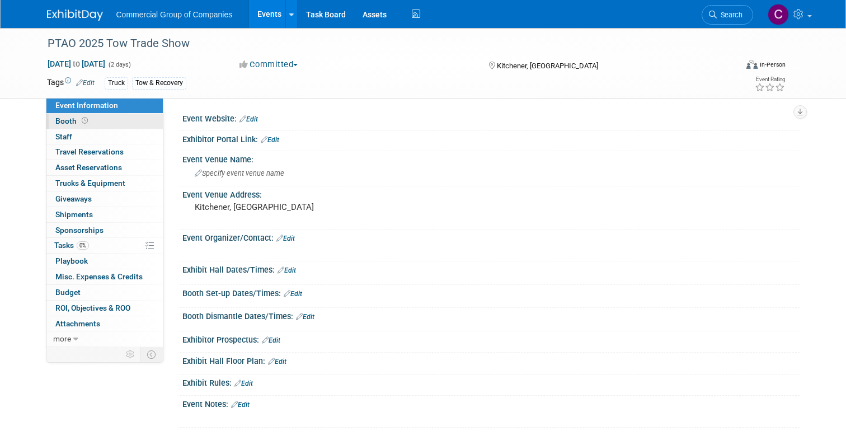
click at [86, 125] on span "Booth" at bounding box center [72, 120] width 35 height 9
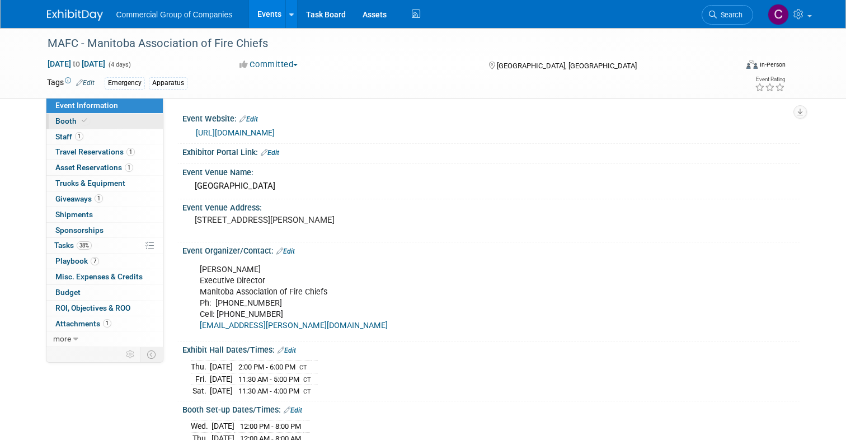
click at [114, 123] on link "Booth" at bounding box center [104, 121] width 116 height 15
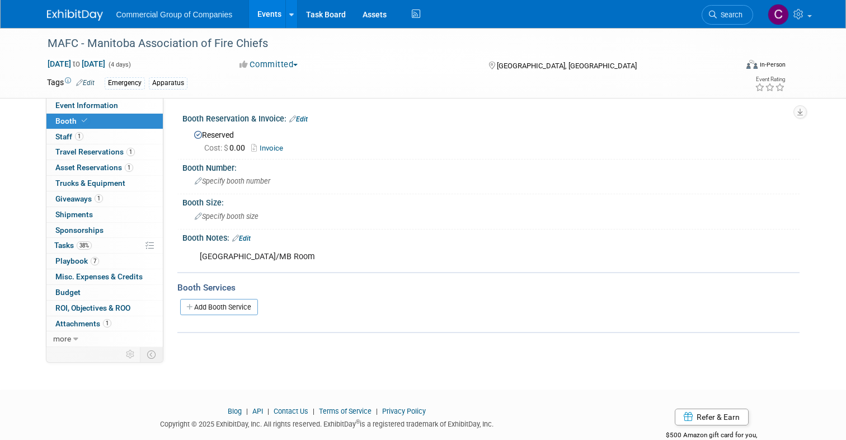
click at [270, 145] on link "Invoice" at bounding box center [269, 148] width 37 height 8
click at [120, 135] on link "1 Staff 1" at bounding box center [104, 136] width 116 height 15
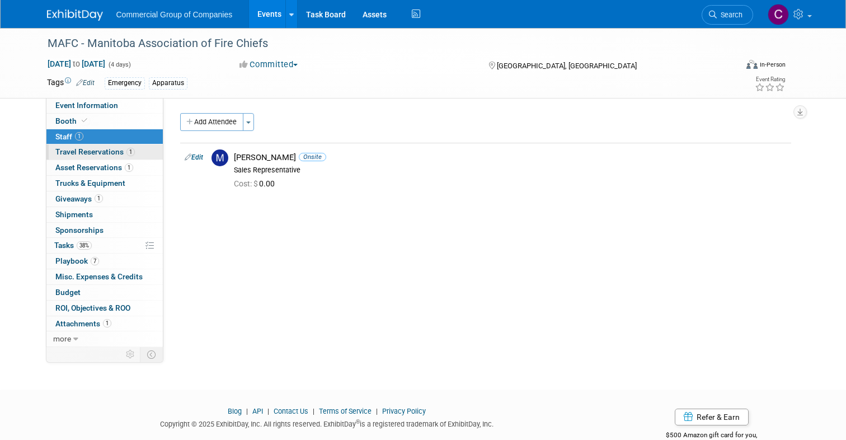
click at [142, 159] on link "1 Travel Reservations 1" at bounding box center [104, 151] width 116 height 15
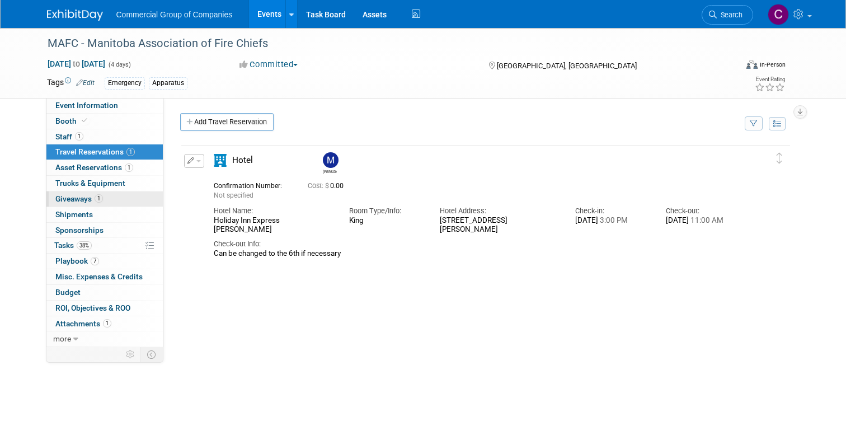
click at [109, 202] on link "1 Giveaways 1" at bounding box center [104, 198] width 116 height 15
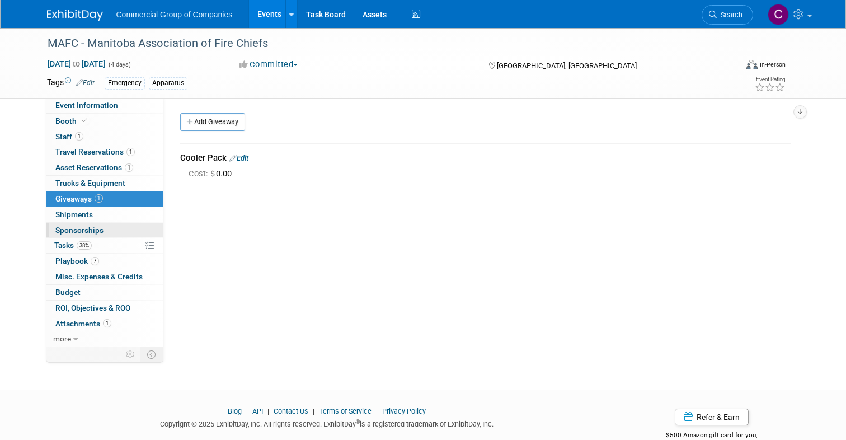
click at [115, 236] on link "0 Sponsorships 0" at bounding box center [104, 230] width 116 height 15
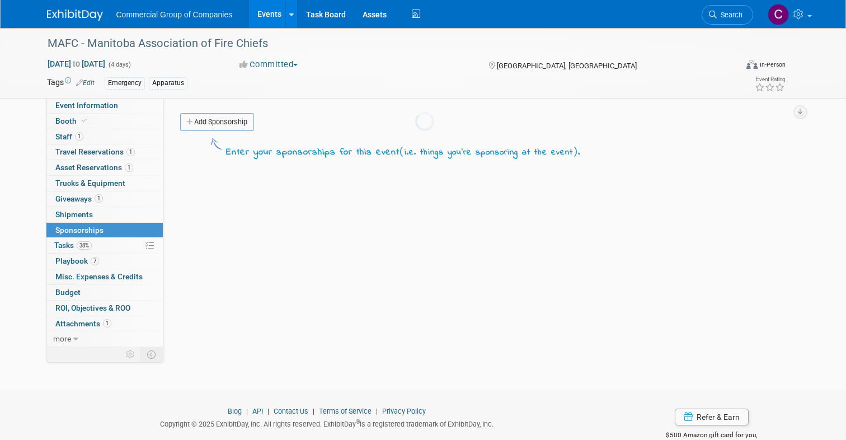
click at [111, 244] on body "Commercial Group of Companies Events Add Event Bulk Upload Events Shareable Eve…" at bounding box center [423, 220] width 846 height 440
click at [111, 244] on link "38% Tasks 38%" at bounding box center [104, 245] width 116 height 15
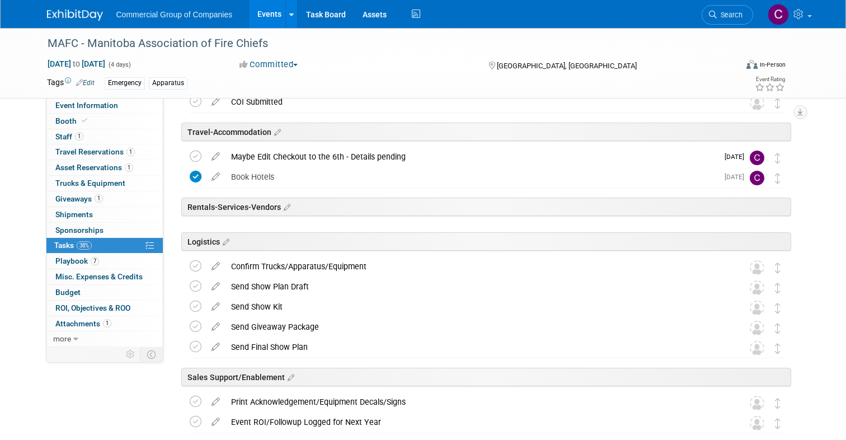
scroll to position [237, 0]
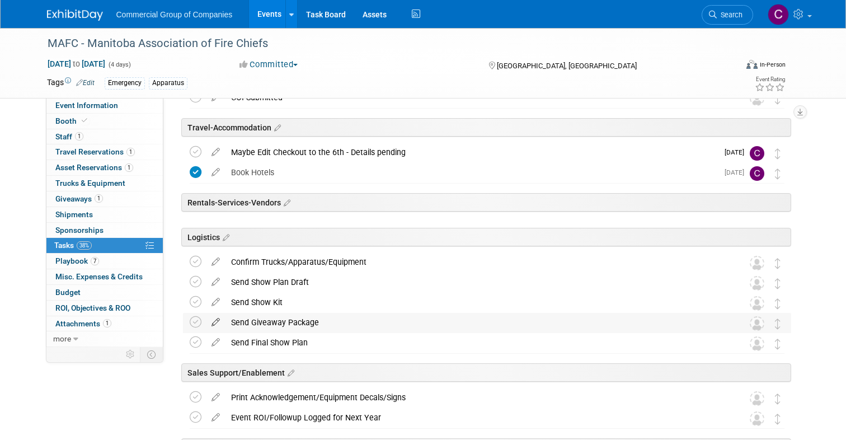
click at [217, 321] on icon at bounding box center [216, 320] width 20 height 14
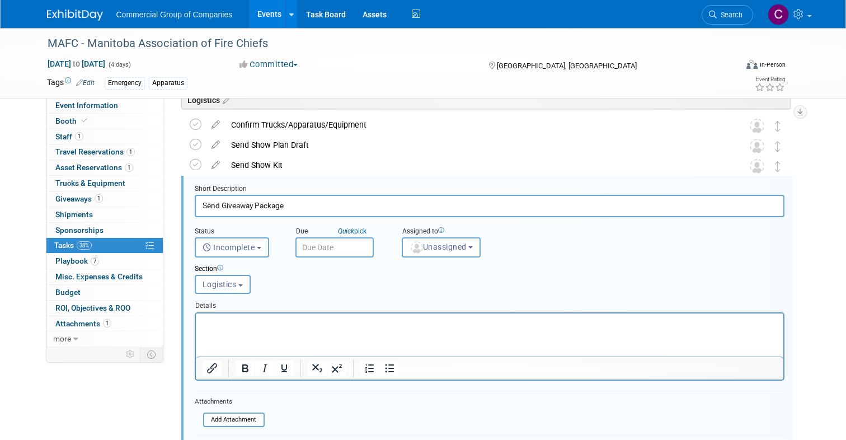
scroll to position [386, 0]
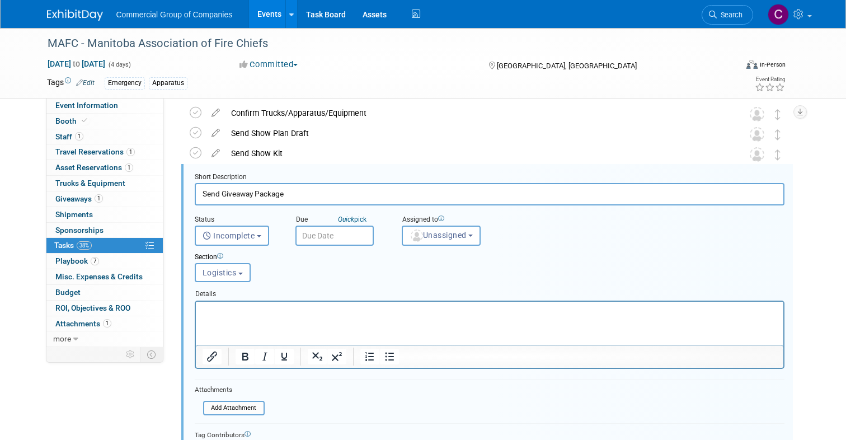
click at [289, 314] on p "Rich Text Area. Press ALT-0 for help." at bounding box center [489, 310] width 575 height 11
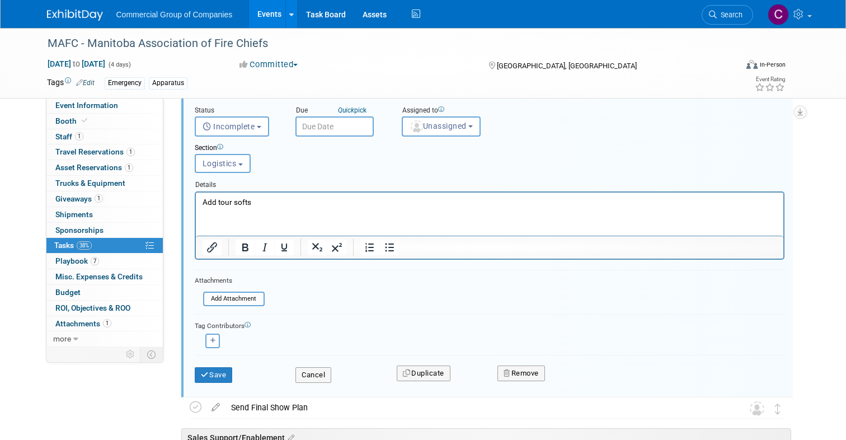
scroll to position [496, 0]
click at [220, 383] on div "Save Cancel Duplicate Remove" at bounding box center [489, 372] width 606 height 26
click at [224, 371] on button "Save" at bounding box center [214, 374] width 38 height 16
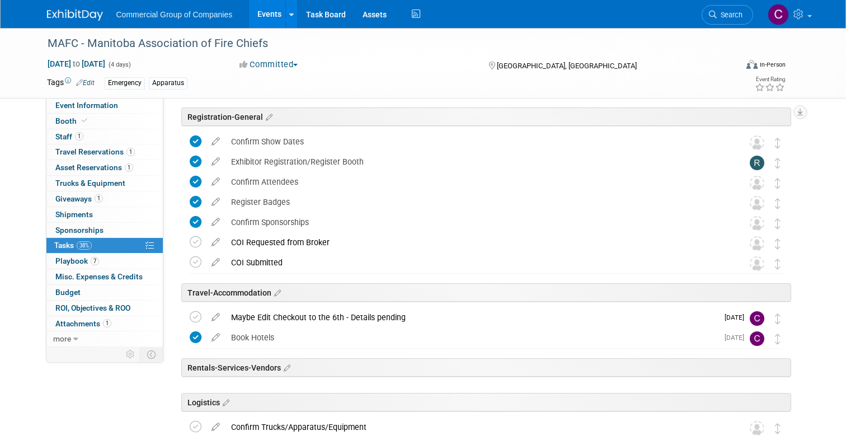
scroll to position [76, 0]
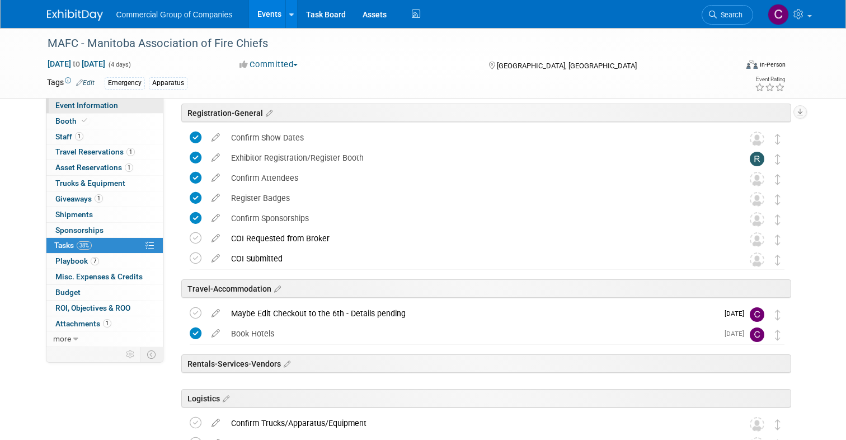
click at [129, 105] on link "Event Information" at bounding box center [104, 105] width 116 height 15
